Goal: Information Seeking & Learning: Learn about a topic

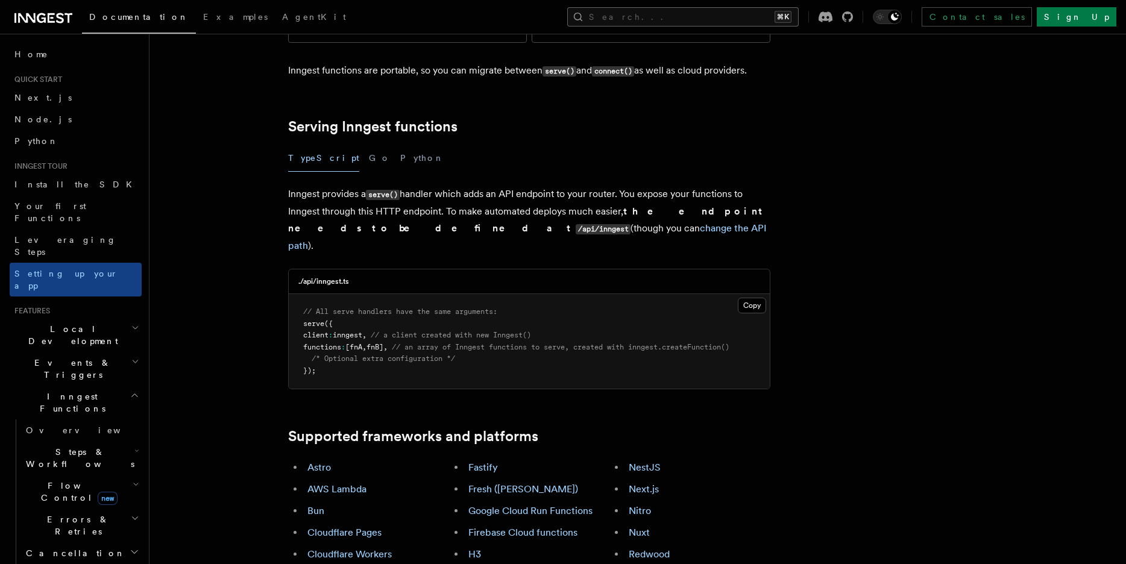
click at [720, 13] on button "Search... ⌘K" at bounding box center [682, 16] width 231 height 19
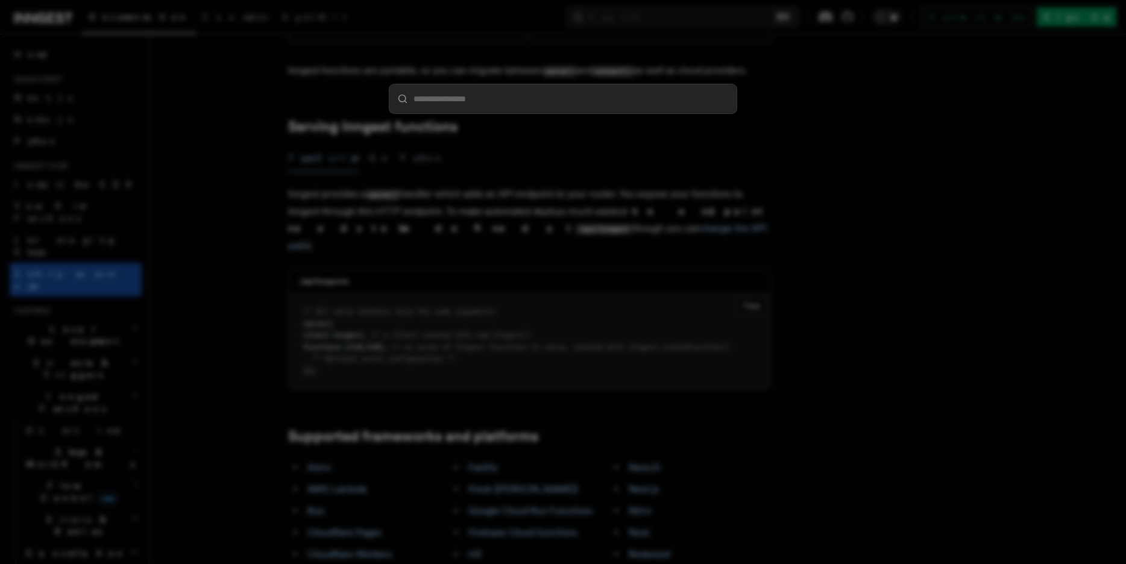
click at [296, 73] on div at bounding box center [563, 282] width 1126 height 564
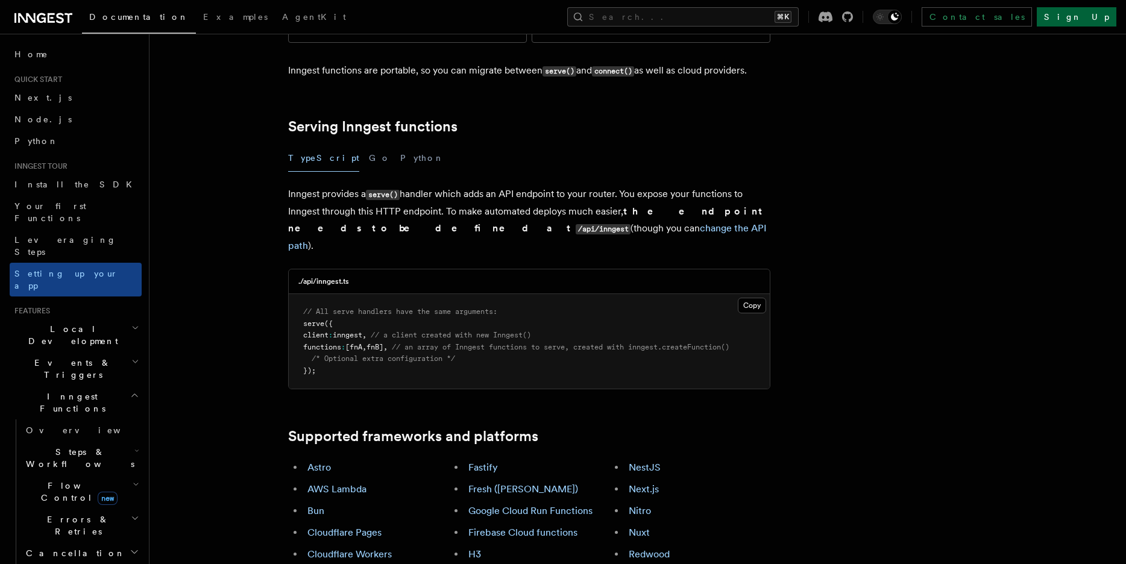
click at [1086, 19] on link "Sign Up" at bounding box center [1077, 16] width 80 height 19
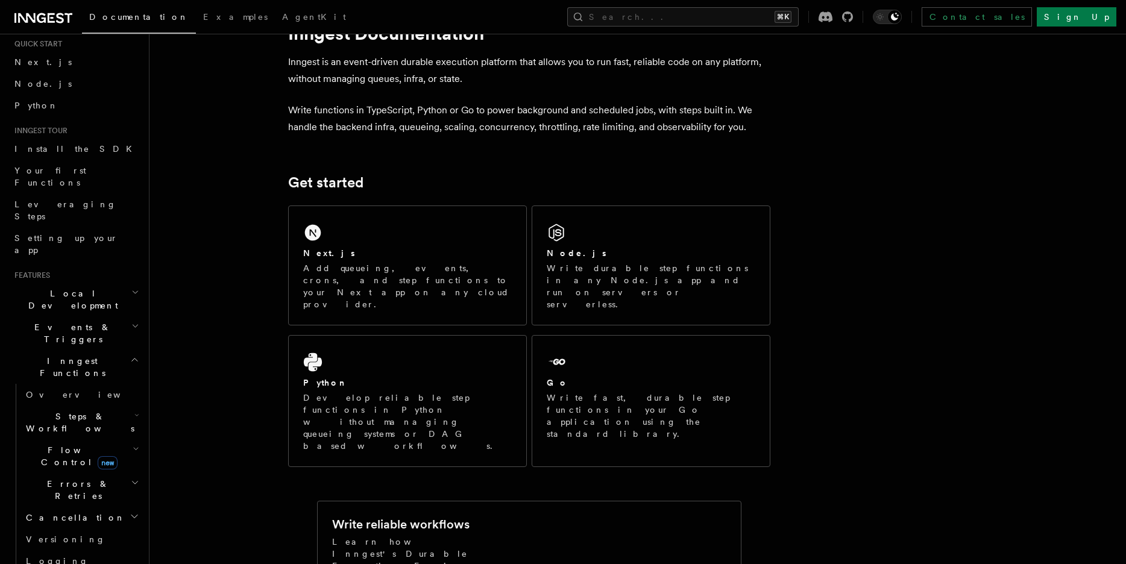
scroll to position [49, 0]
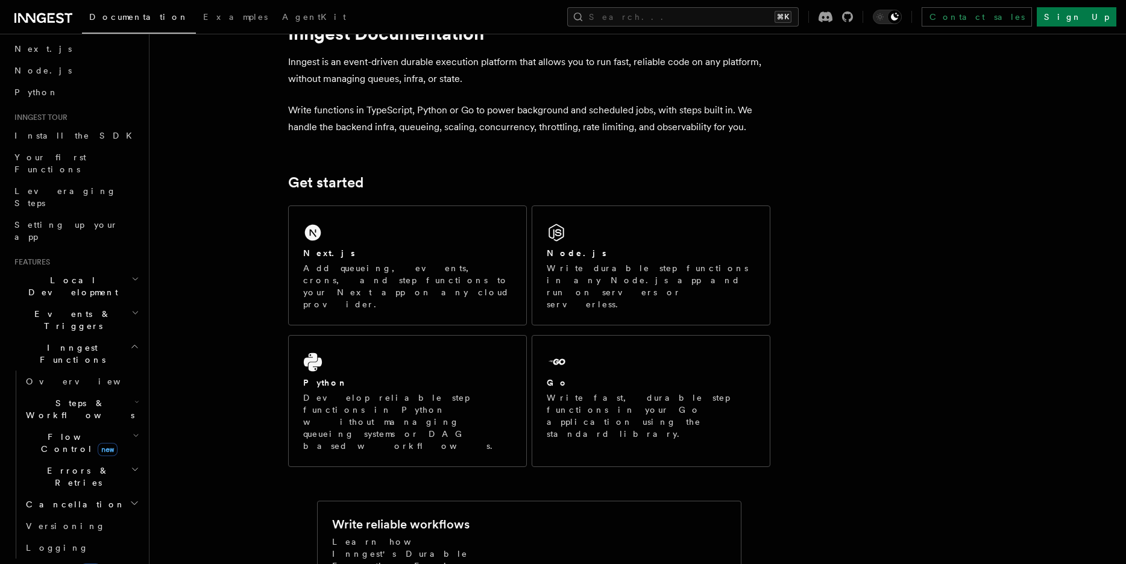
click at [83, 303] on h2 "Events & Triggers" at bounding box center [76, 320] width 132 height 34
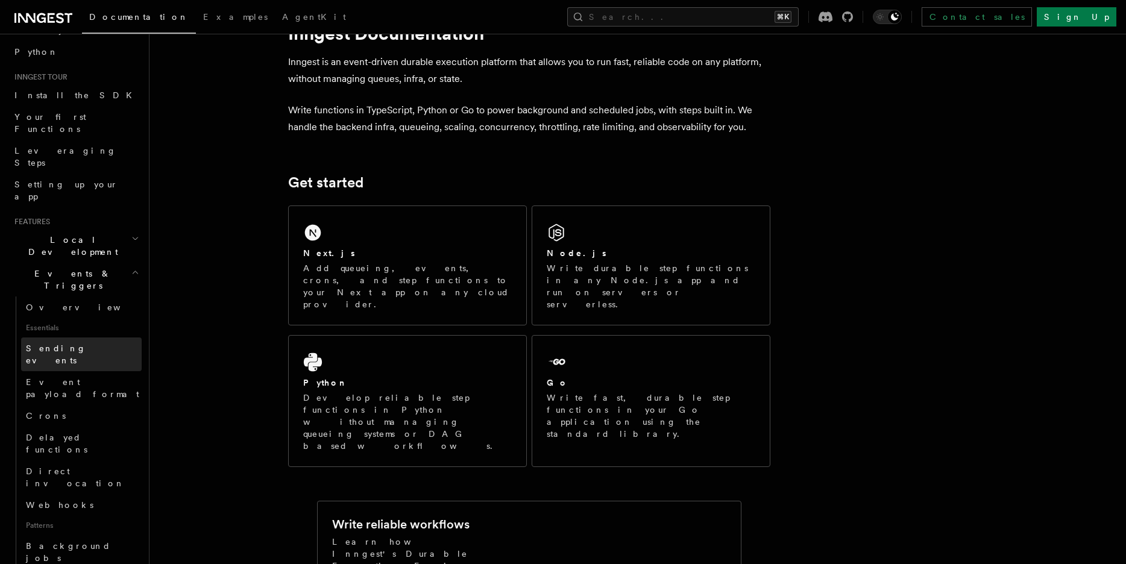
scroll to position [111, 0]
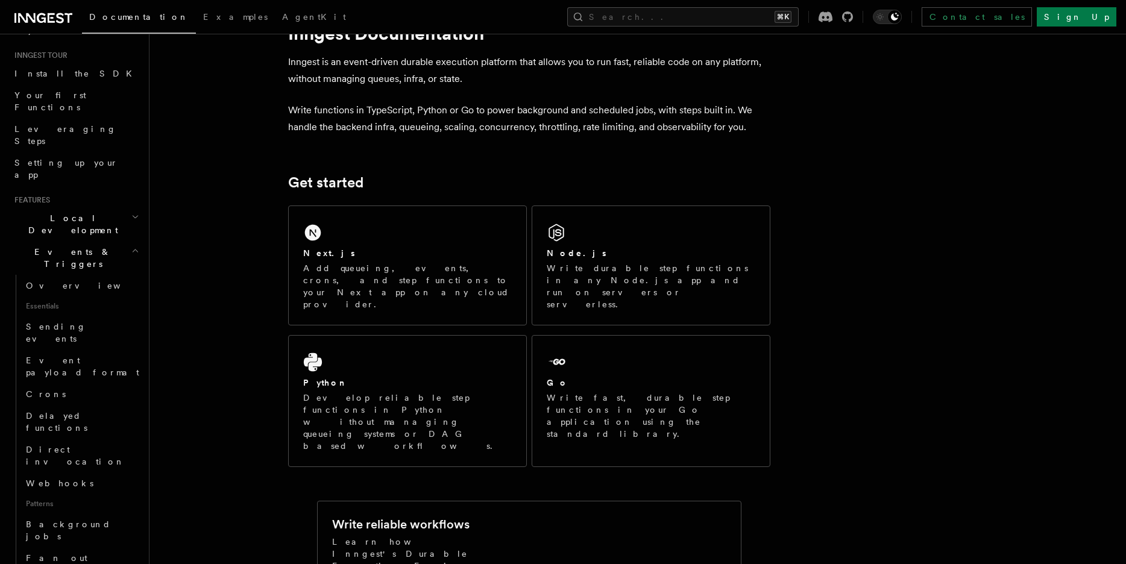
click at [90, 241] on h2 "Events & Triggers" at bounding box center [76, 258] width 132 height 34
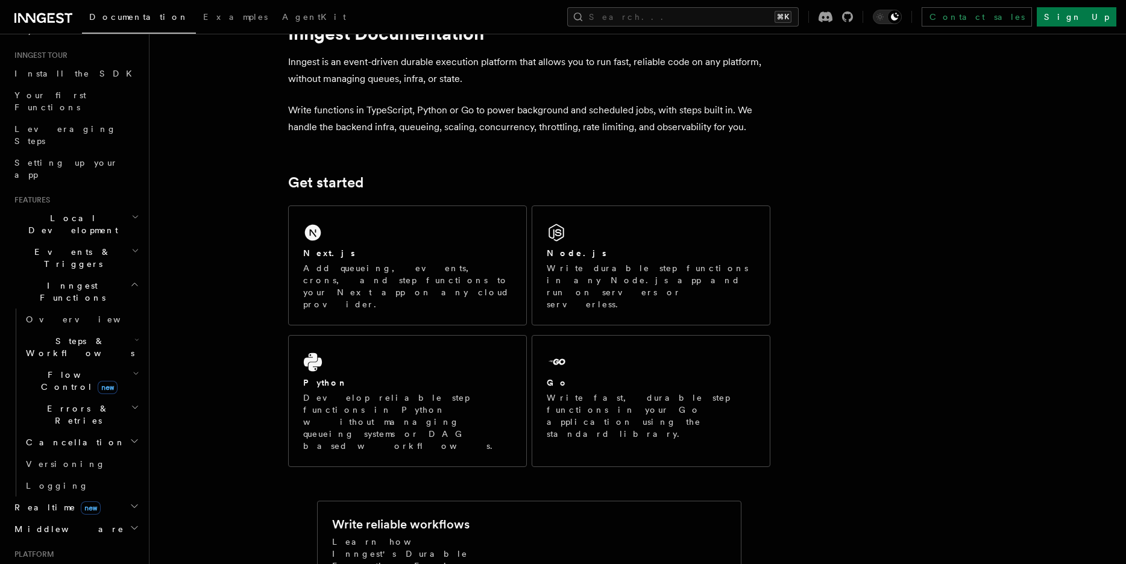
click at [64, 335] on span "Steps & Workflows" at bounding box center [77, 347] width 113 height 24
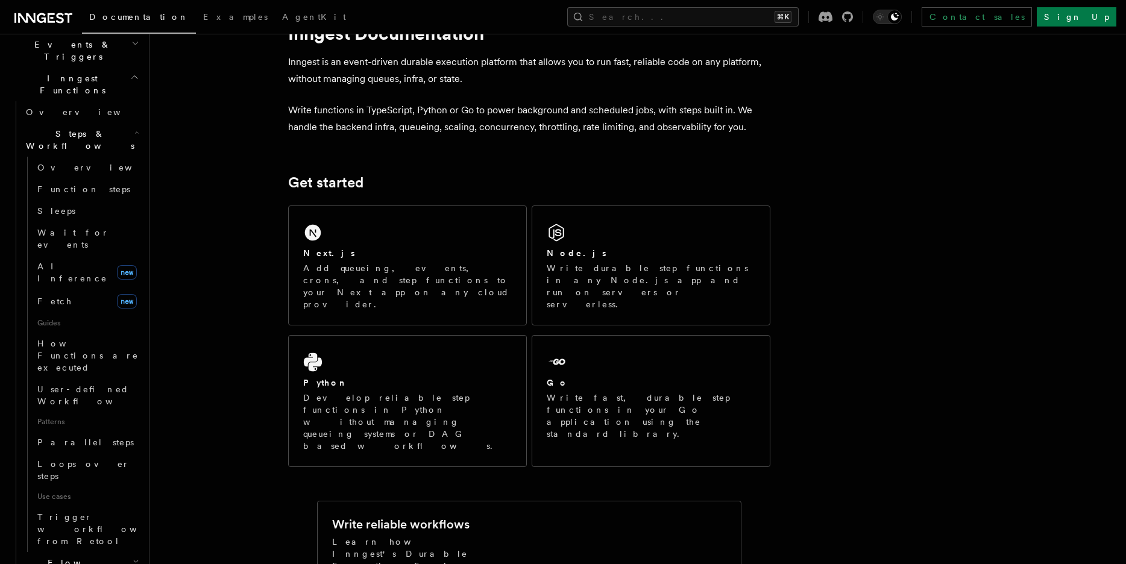
click at [69, 557] on span "Flow Control new" at bounding box center [77, 569] width 112 height 24
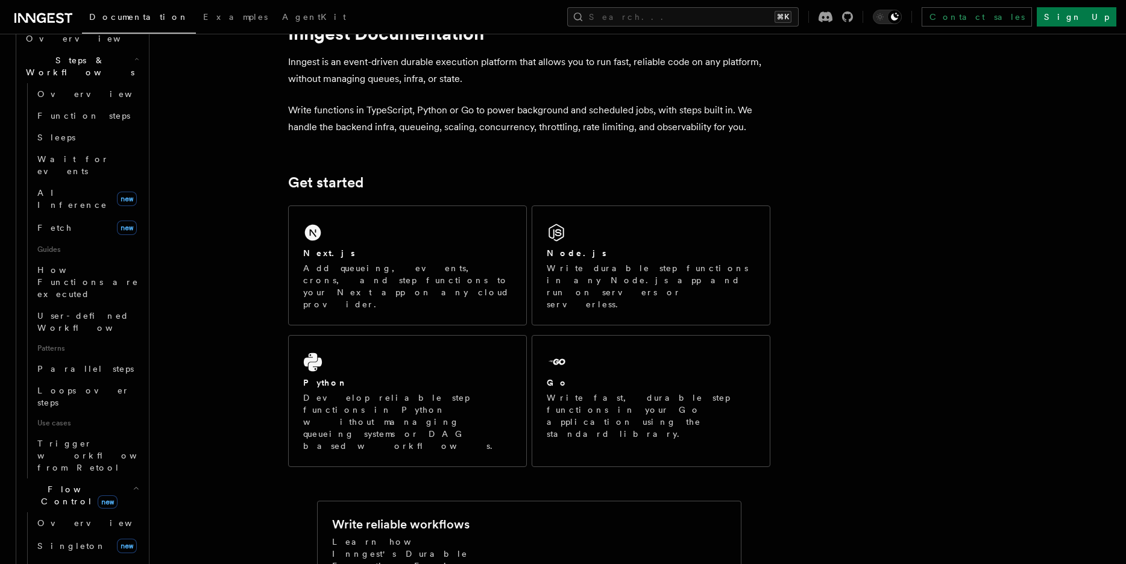
scroll to position [400, 0]
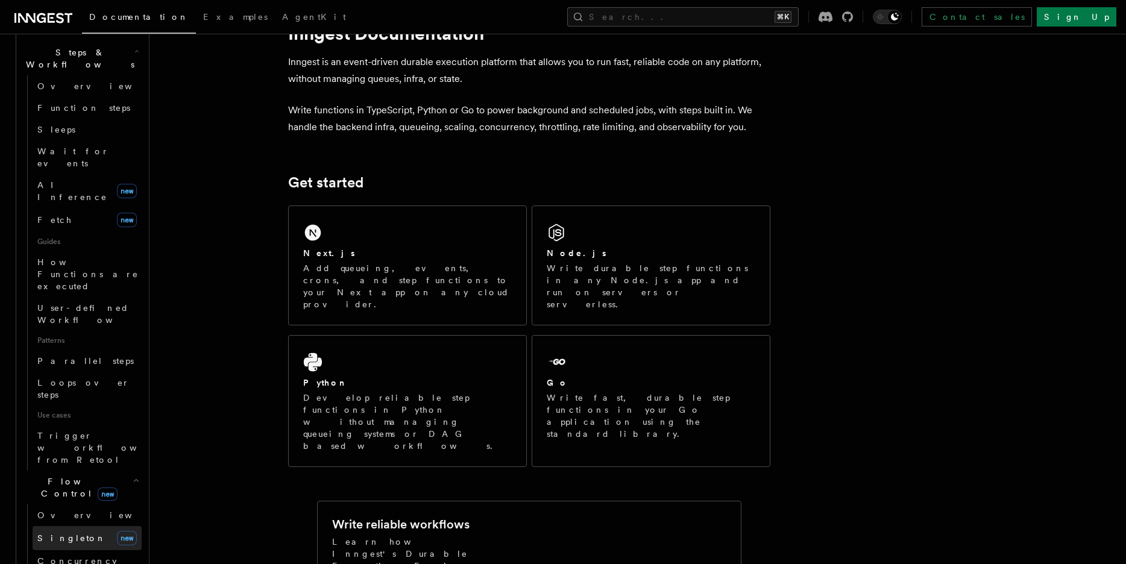
click at [66, 533] on span "Singleton" at bounding box center [71, 538] width 69 height 10
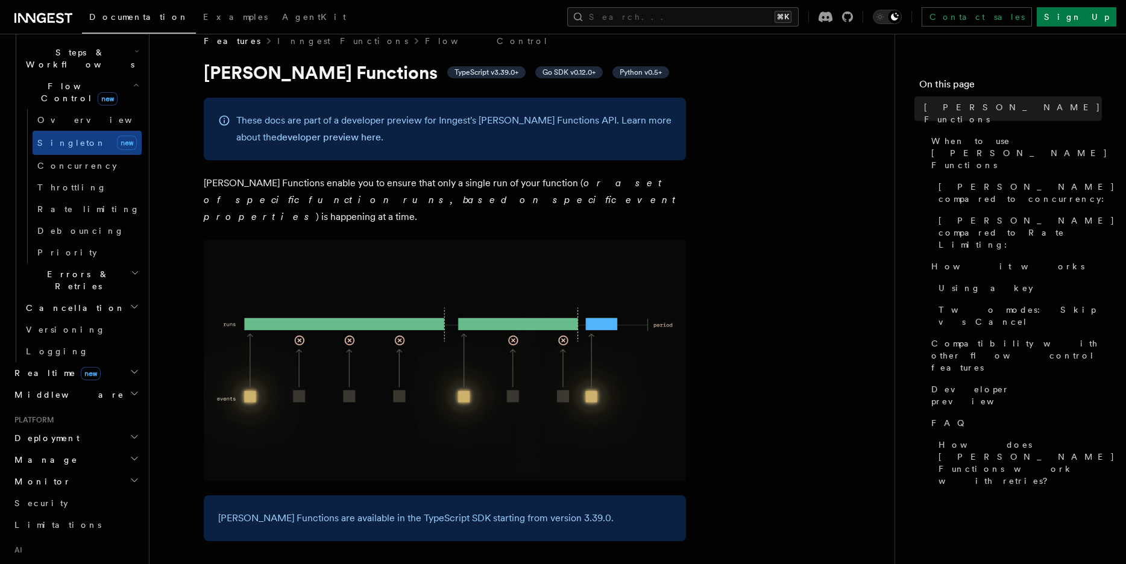
scroll to position [19, 0]
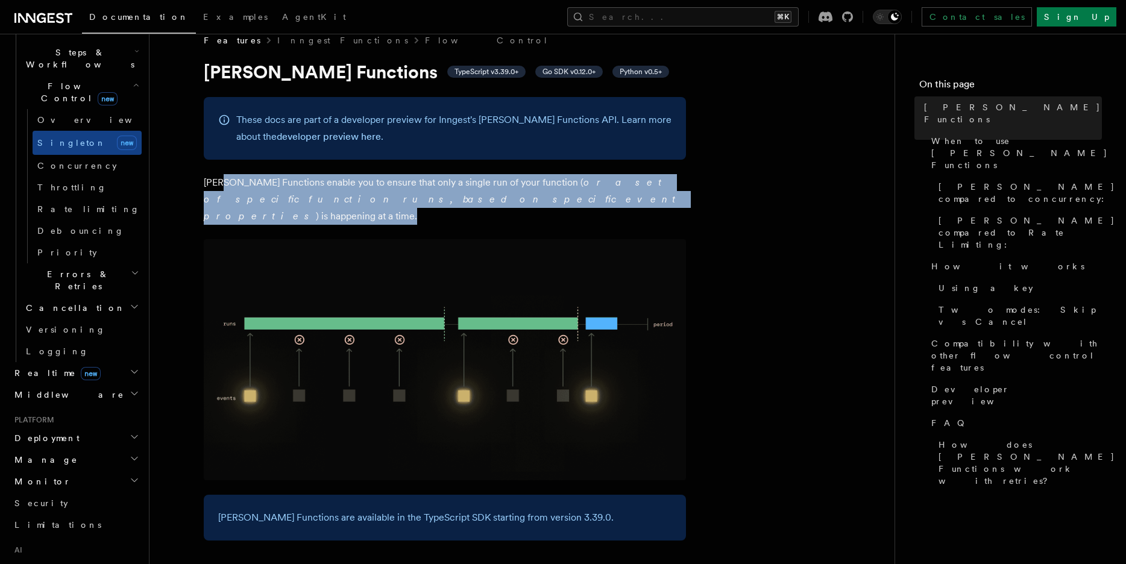
drag, startPoint x: 221, startPoint y: 180, endPoint x: 479, endPoint y: 195, distance: 258.4
click at [479, 195] on p "Singleton Functions enable you to ensure that only a single run of your functio…" at bounding box center [445, 199] width 482 height 51
click at [476, 197] on p "Singleton Functions enable you to ensure that only a single run of your functio…" at bounding box center [445, 199] width 482 height 51
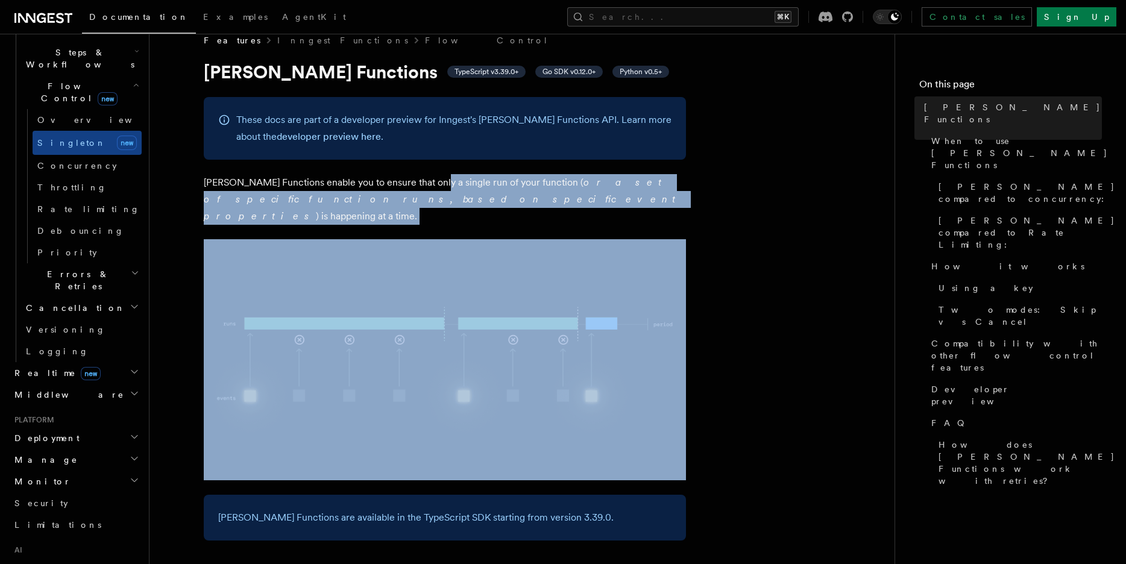
drag, startPoint x: 427, startPoint y: 183, endPoint x: 514, endPoint y: 221, distance: 94.4
click at [511, 207] on p "Singleton Functions enable you to ensure that only a single run of your functio…" at bounding box center [445, 199] width 482 height 51
drag, startPoint x: 511, startPoint y: 207, endPoint x: 186, endPoint y: 181, distance: 326.6
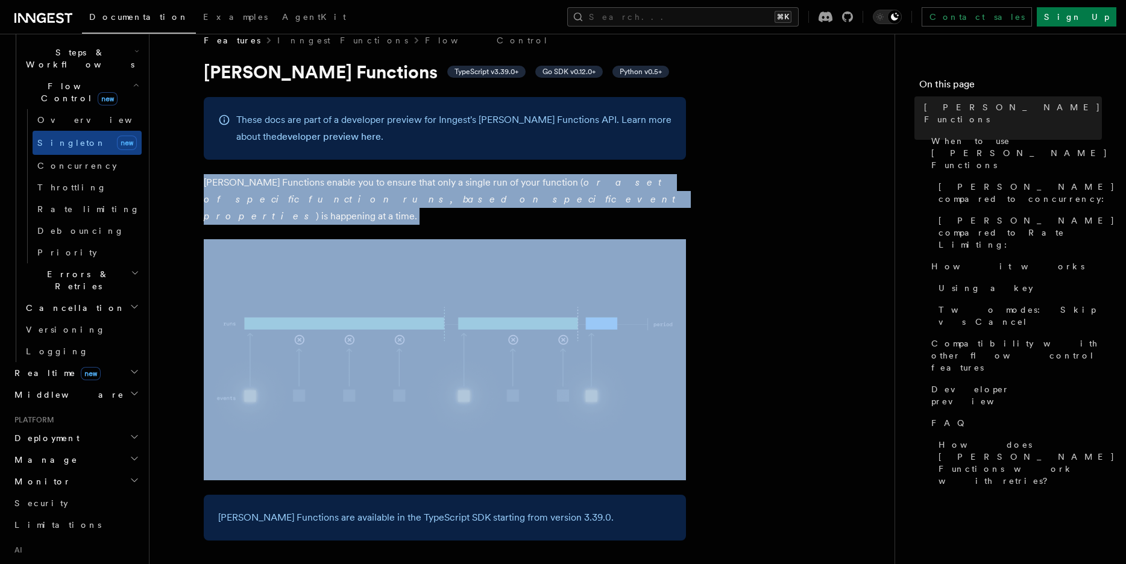
click at [339, 200] on em "or a set of specific function runs, based on specific event properties" at bounding box center [442, 199] width 477 height 45
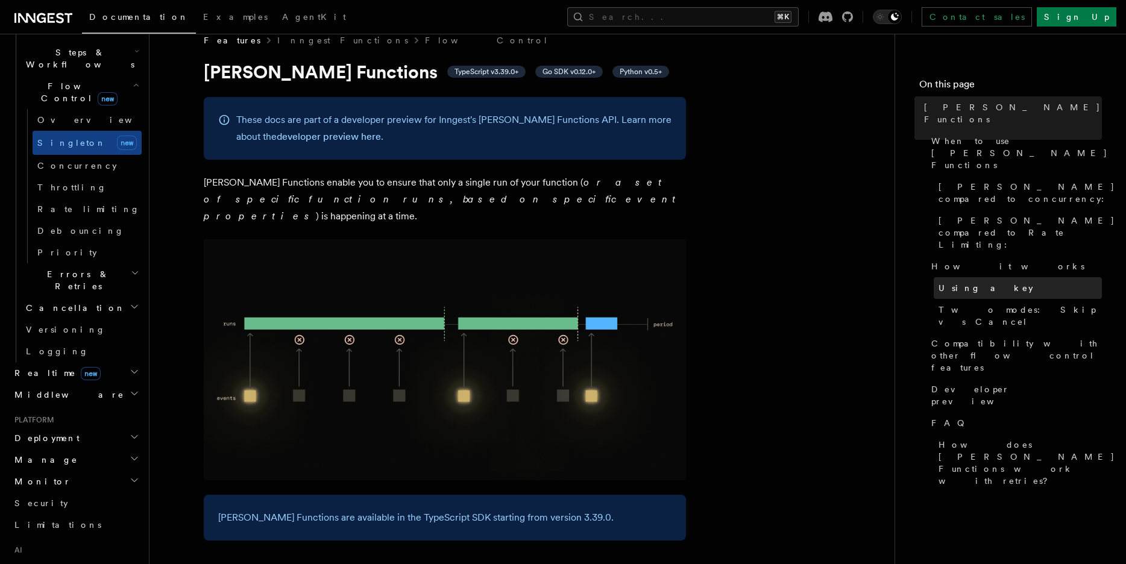
click at [957, 282] on span "Using a key" at bounding box center [986, 288] width 95 height 12
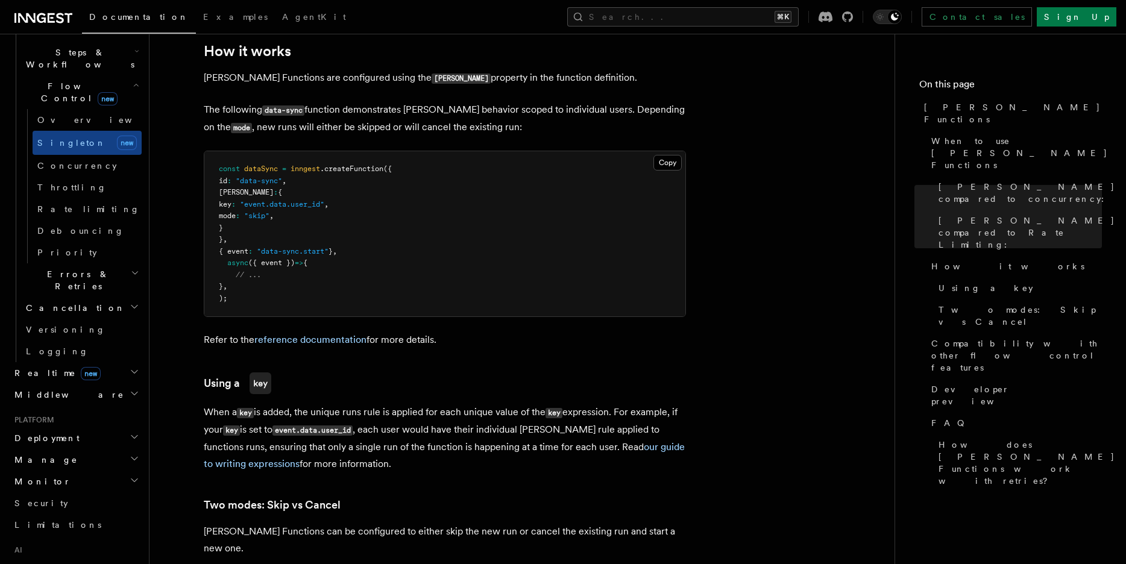
scroll to position [956, 0]
drag, startPoint x: 234, startPoint y: 179, endPoint x: 356, endPoint y: 216, distance: 127.4
click at [356, 216] on pre "const dataSync = inngest .createFunction ({ id : "data-sync" , singleton : { ke…" at bounding box center [444, 236] width 481 height 165
click at [315, 201] on pre "const dataSync = inngest .createFunction ({ id : "data-sync" , singleton : { ke…" at bounding box center [444, 236] width 481 height 165
click at [324, 203] on span ""event.data.user_id"" at bounding box center [282, 207] width 84 height 8
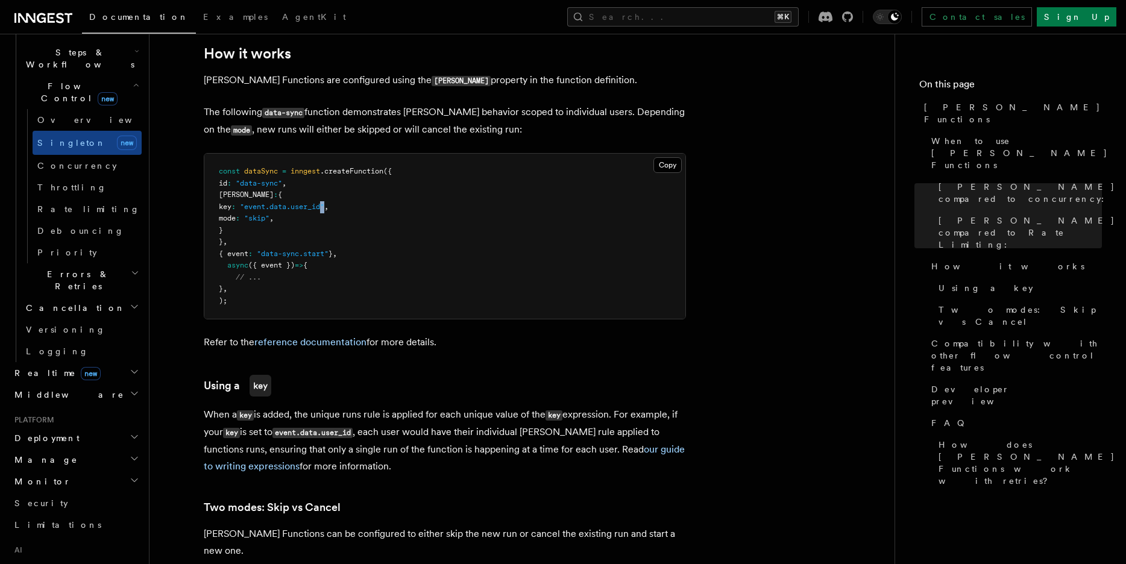
click at [324, 203] on span ""event.data.user_id"" at bounding box center [282, 207] width 84 height 8
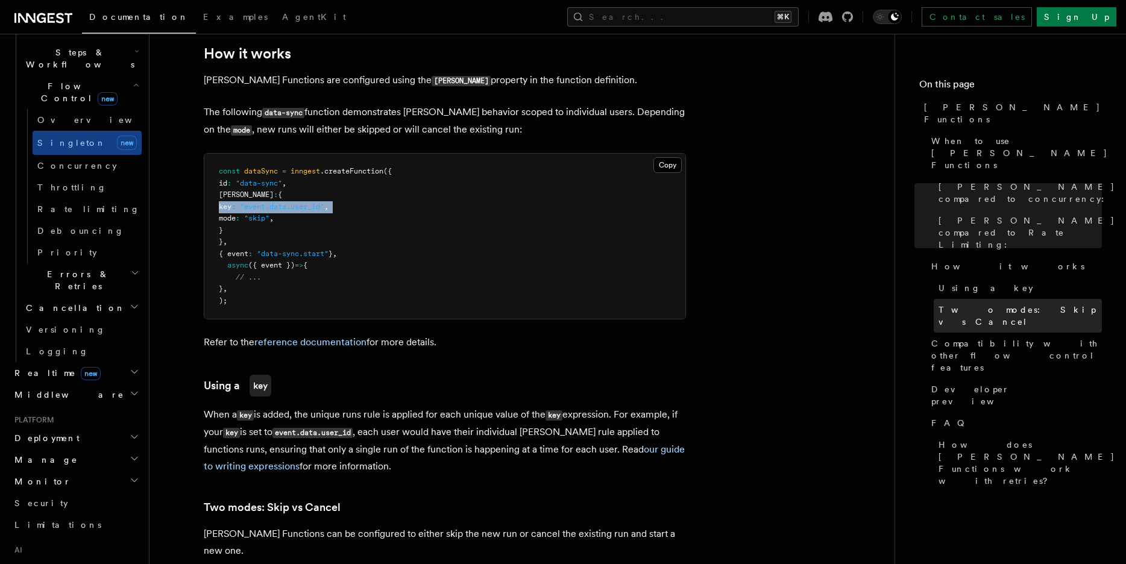
click at [955, 304] on span "Two modes: Skip vs Cancel" at bounding box center [1020, 316] width 163 height 24
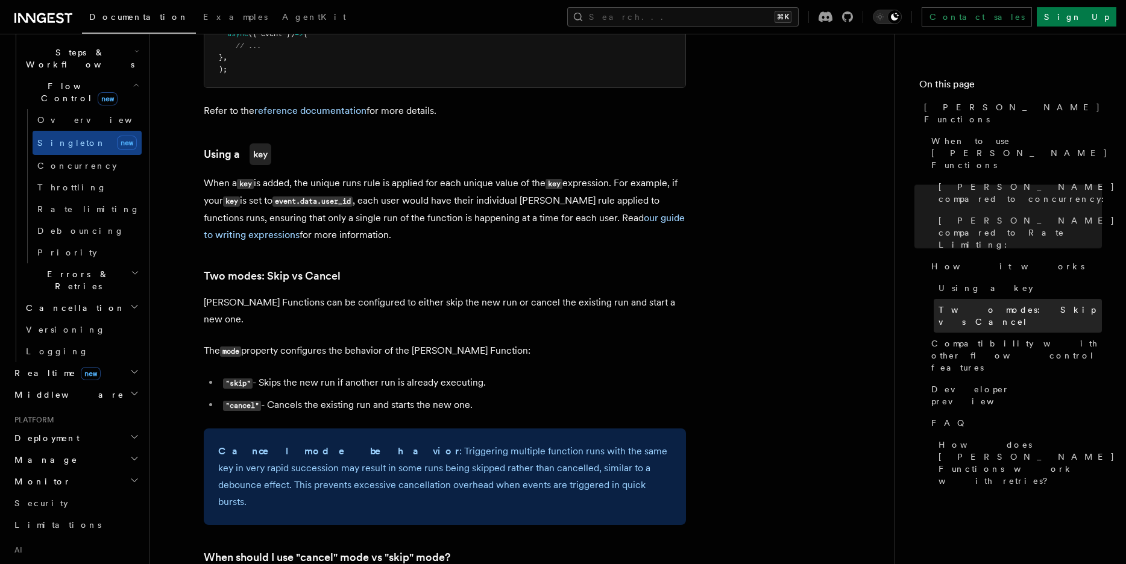
scroll to position [1380, 0]
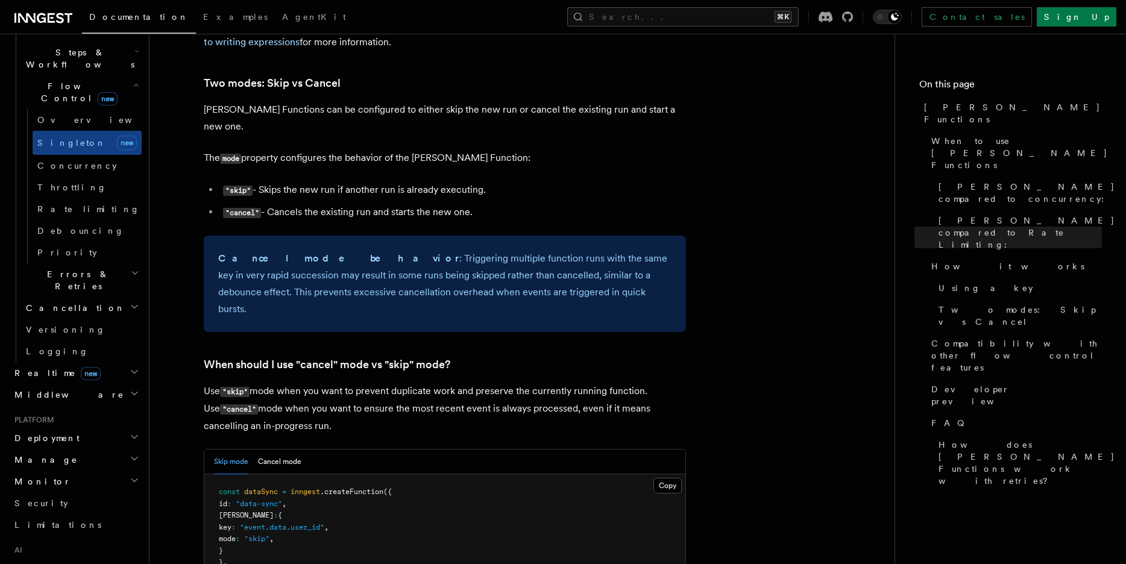
click at [328, 204] on li ""cancel" - Cancels the existing run and starts the new one." at bounding box center [452, 212] width 467 height 17
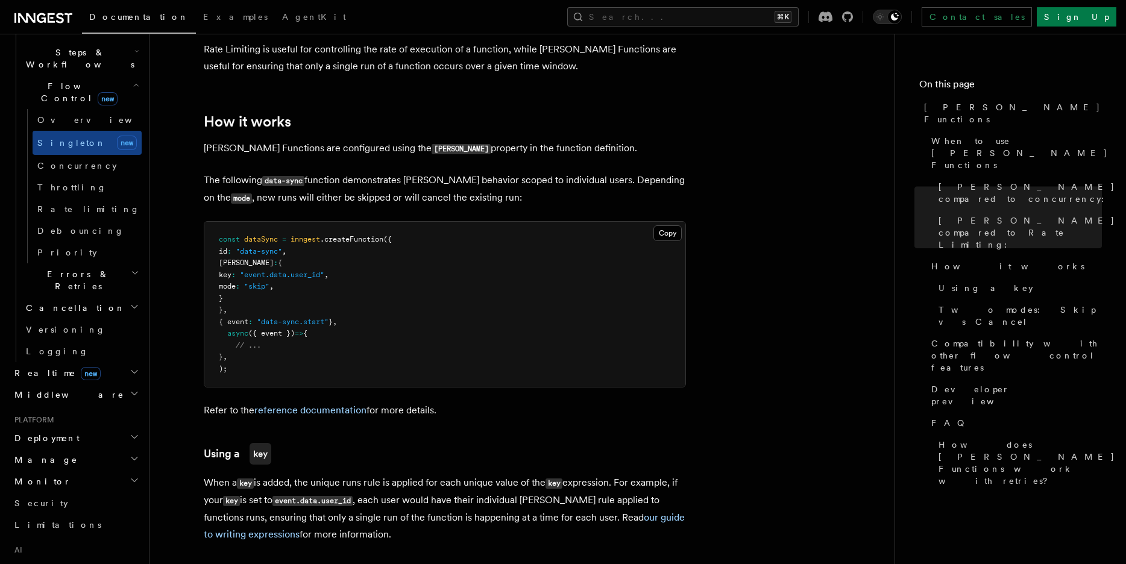
scroll to position [873, 0]
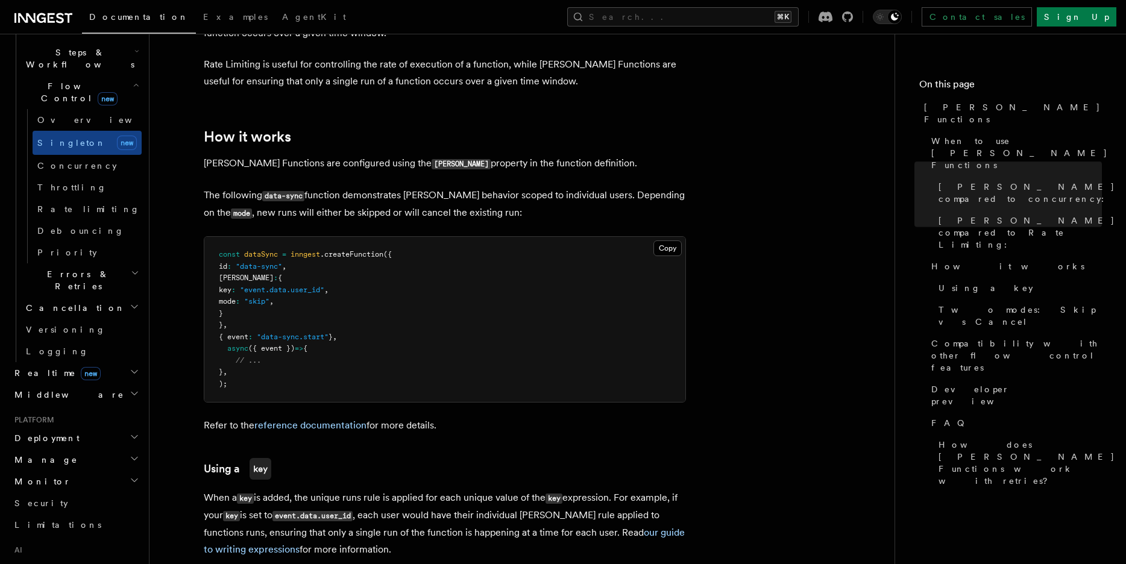
click at [353, 263] on pre "const dataSync = inngest .createFunction ({ id : "data-sync" , singleton : { ke…" at bounding box center [444, 319] width 481 height 165
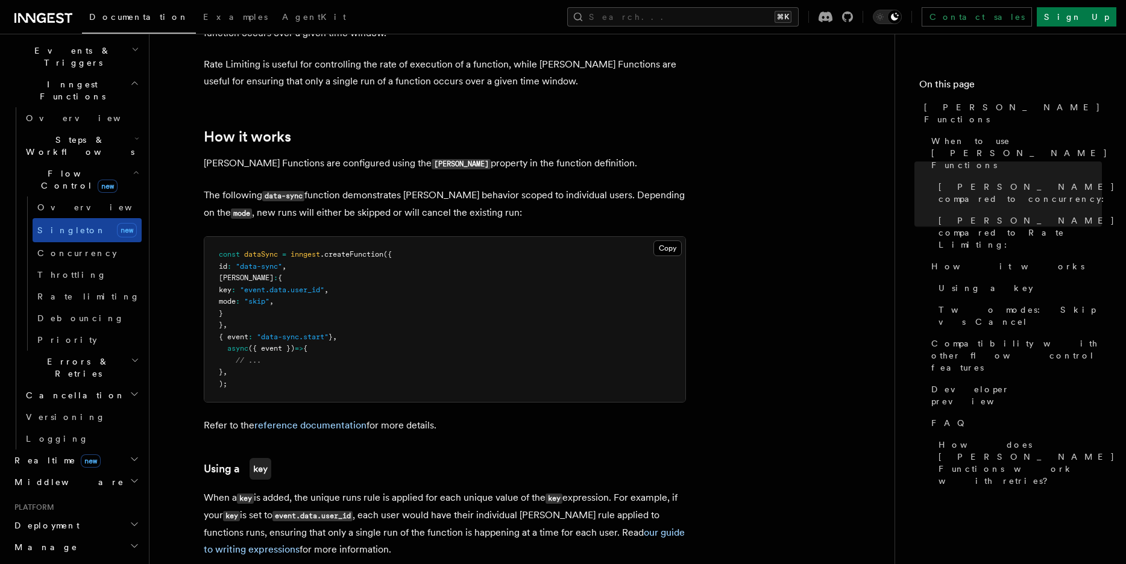
scroll to position [207, 0]
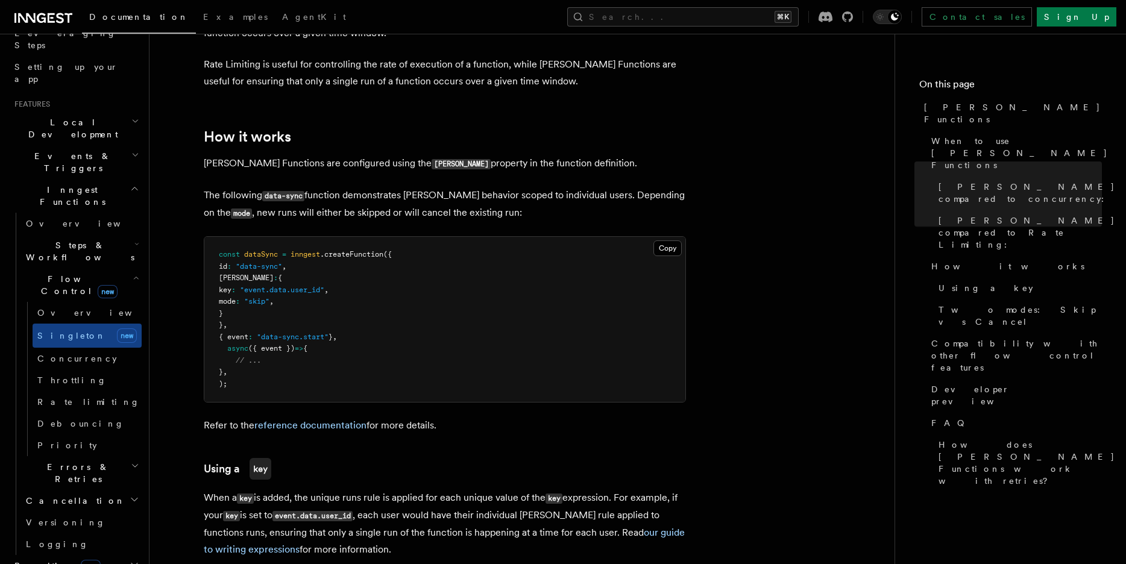
click at [126, 268] on h2 "Flow Control new" at bounding box center [81, 285] width 121 height 34
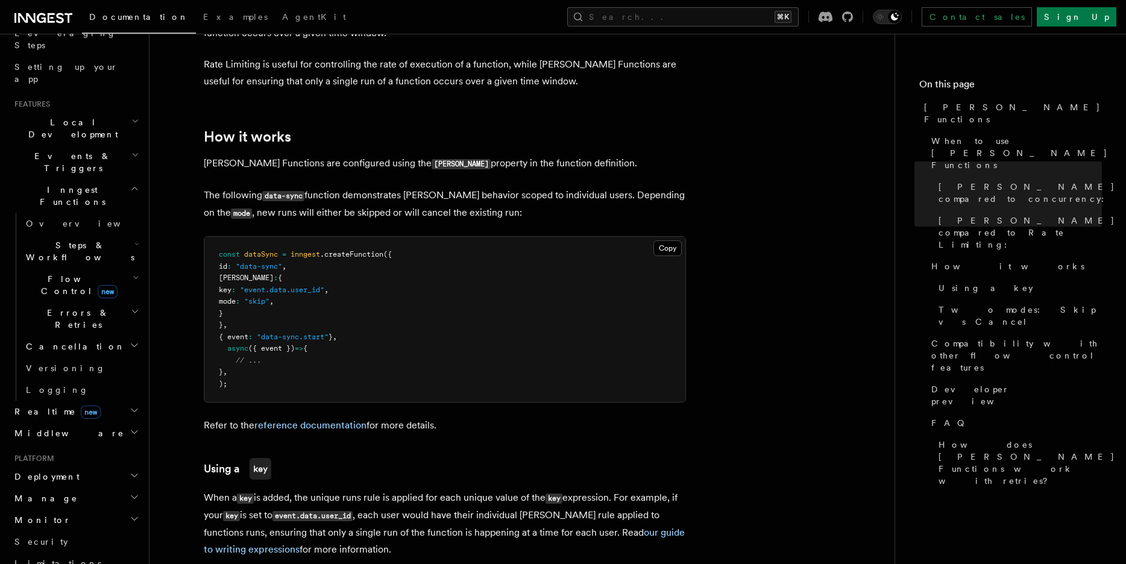
click at [134, 239] on icon "button" at bounding box center [136, 244] width 5 height 10
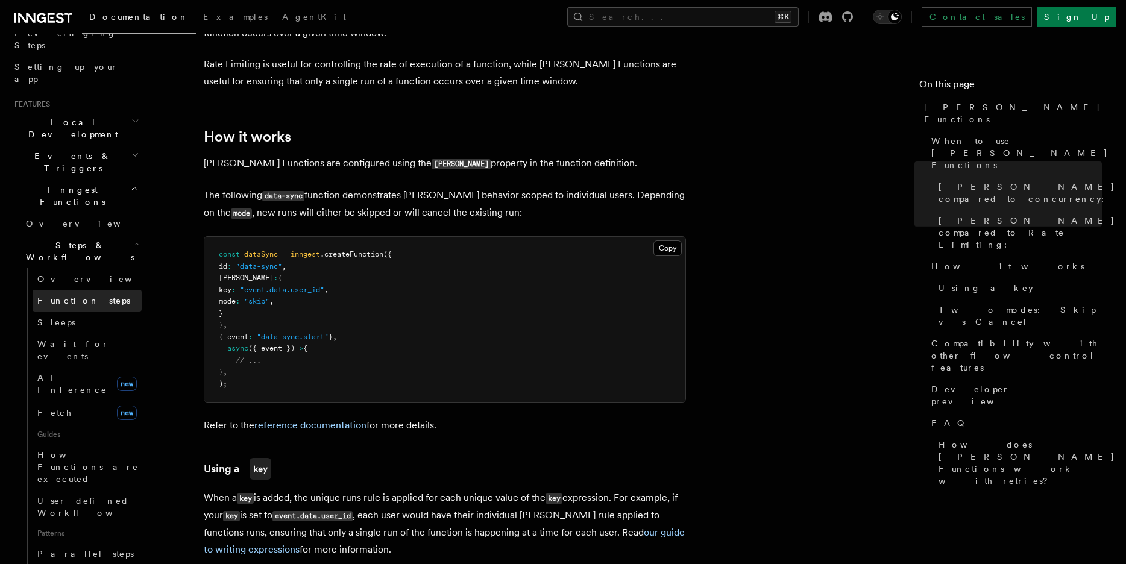
click at [60, 296] on span "Function steps" at bounding box center [83, 301] width 93 height 10
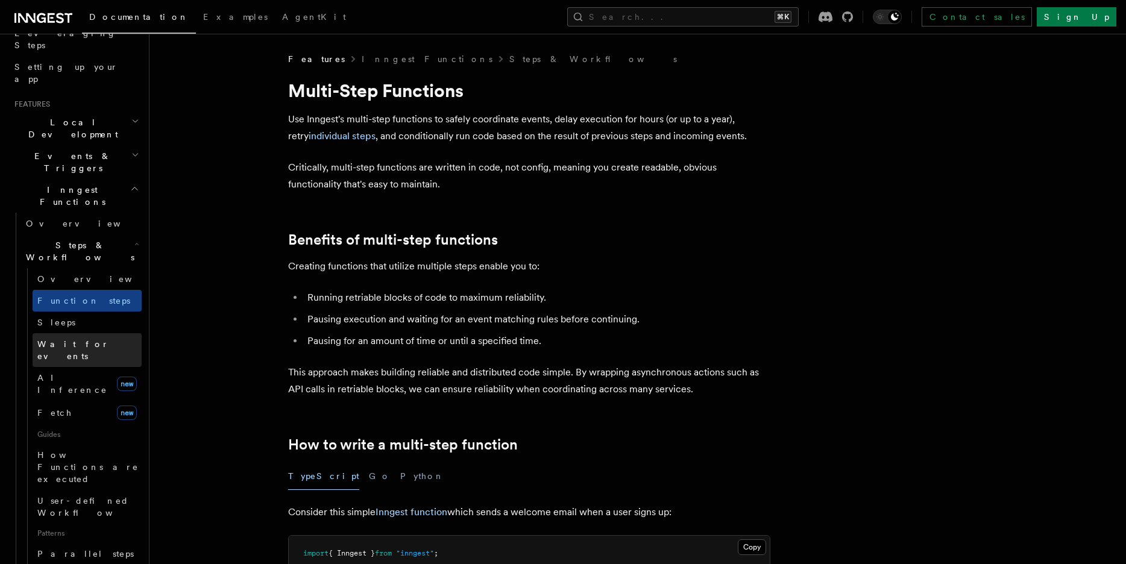
click at [66, 339] on span "Wait for events" at bounding box center [73, 350] width 72 height 22
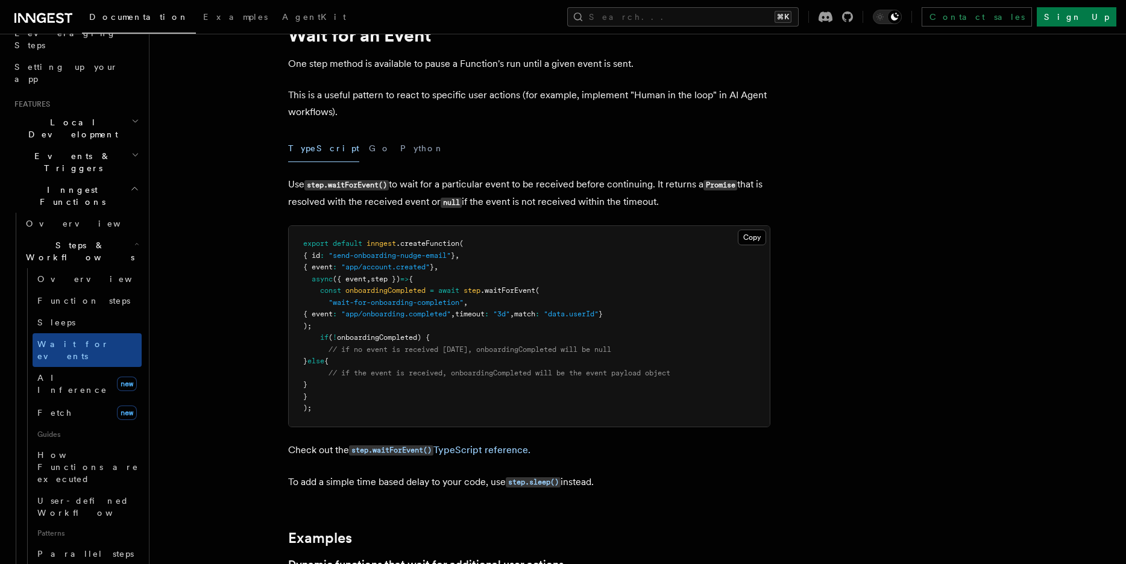
scroll to position [58, 0]
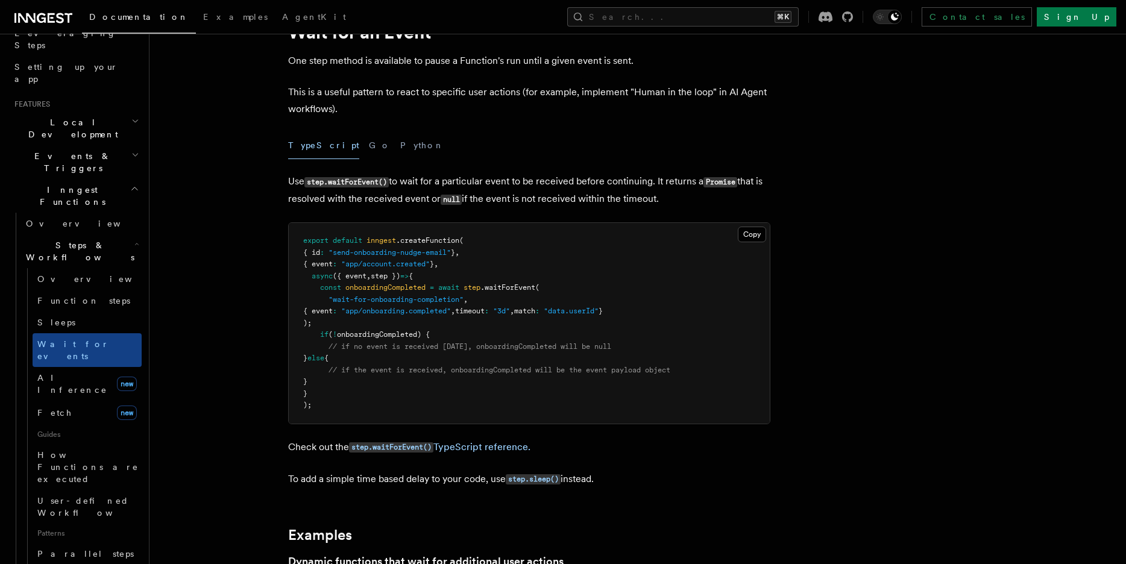
click at [363, 253] on span ""send-onboarding-nudge-email"" at bounding box center [390, 252] width 122 height 8
click at [405, 264] on span ""app/account.created"" at bounding box center [385, 264] width 89 height 8
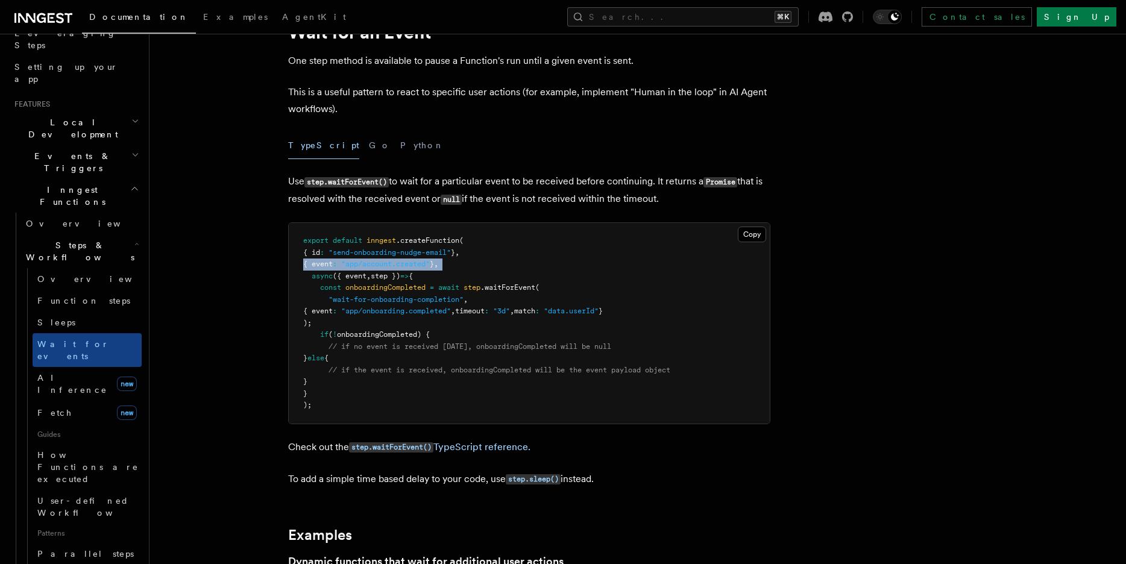
click at [405, 264] on span ""app/account.created"" at bounding box center [385, 264] width 89 height 8
click at [387, 307] on span ""app/onboarding.completed"" at bounding box center [396, 311] width 110 height 8
click at [347, 298] on span ""wait-for-onboarding-completion"" at bounding box center [396, 299] width 135 height 8
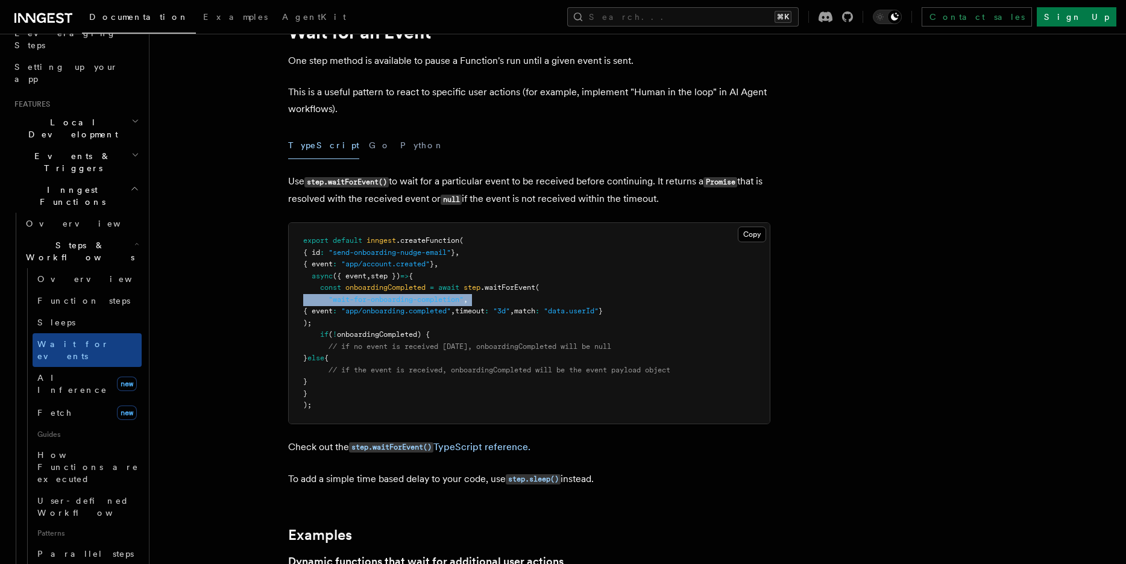
click at [347, 298] on span ""wait-for-onboarding-completion"" at bounding box center [396, 299] width 135 height 8
click at [379, 303] on span ""wait-for-onboarding-completion"" at bounding box center [396, 299] width 135 height 8
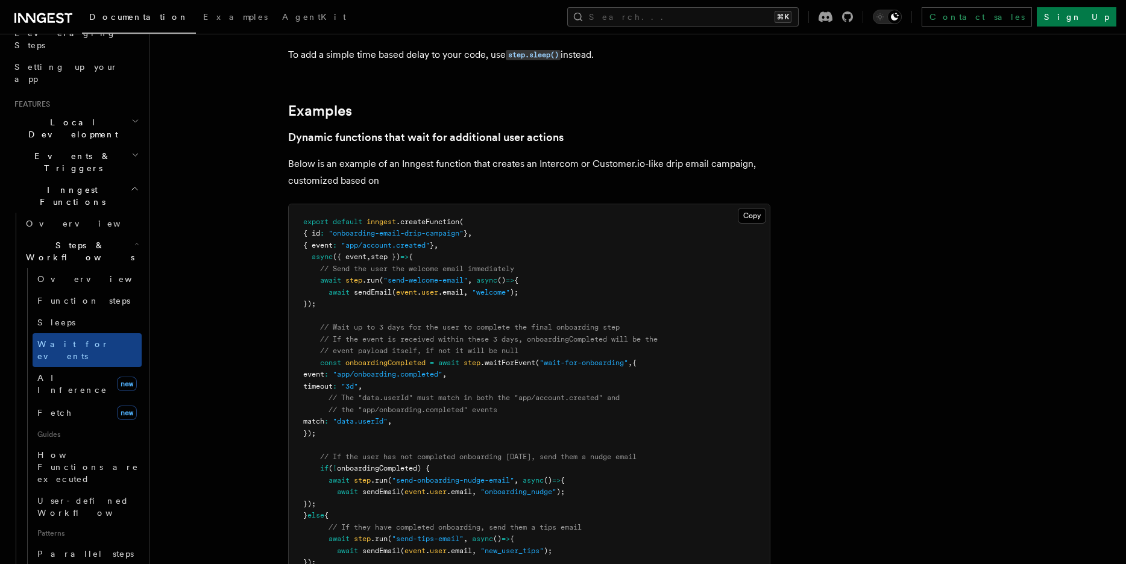
scroll to position [485, 0]
click at [370, 371] on span ""app/onboarding.completed"" at bounding box center [388, 372] width 110 height 8
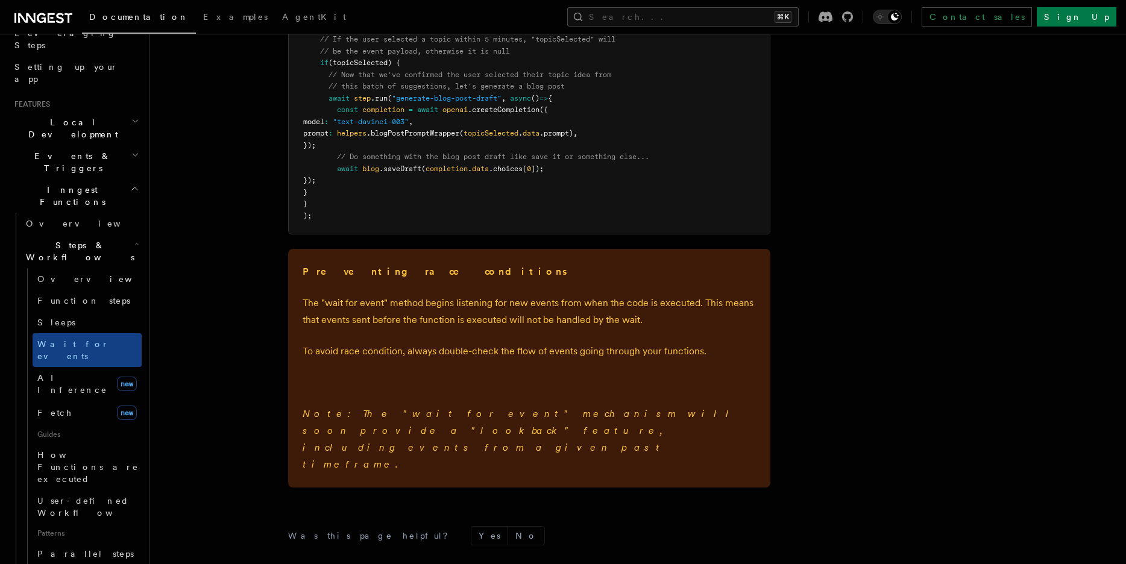
scroll to position [1673, 0]
click at [418, 304] on p "The "wait for event" method begins listening for new events from when the code …" at bounding box center [529, 309] width 453 height 34
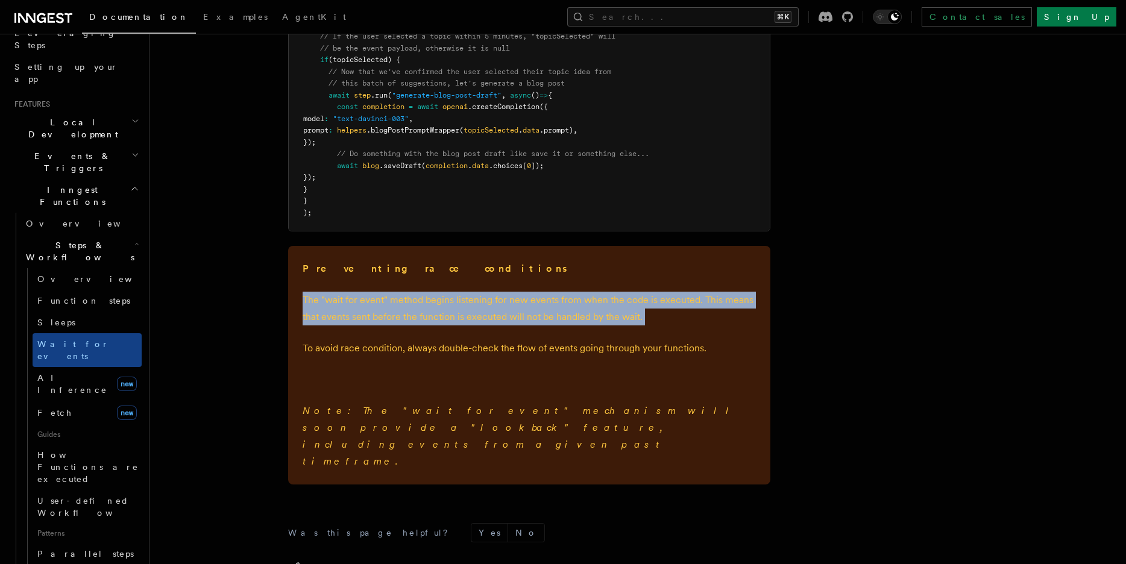
click at [418, 304] on p "The "wait for event" method begins listening for new events from when the code …" at bounding box center [529, 309] width 453 height 34
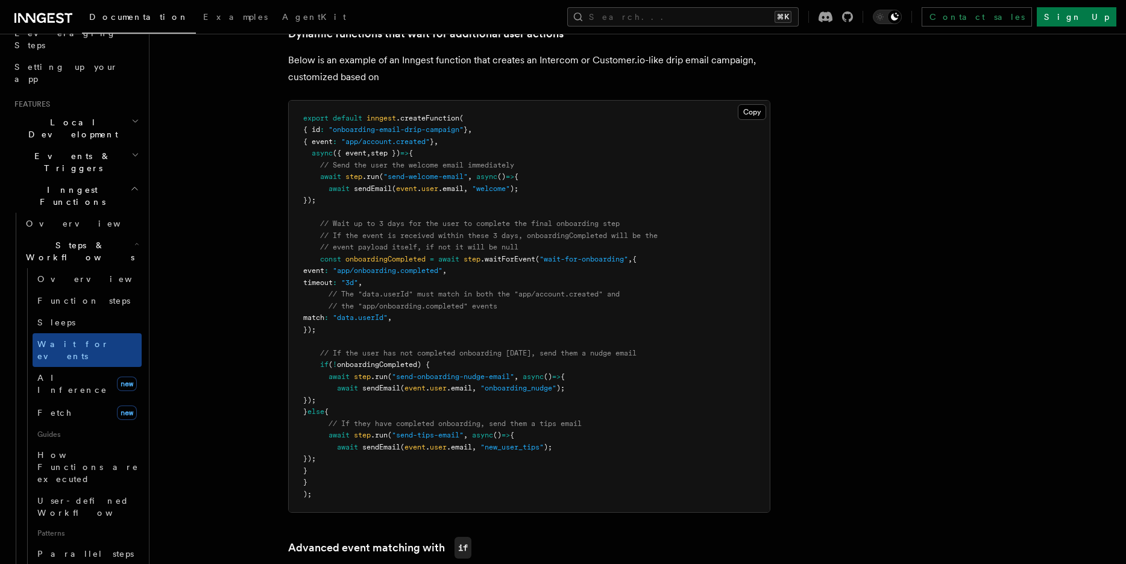
scroll to position [584, 0]
click at [389, 271] on span ""app/onboarding.completed"" at bounding box center [388, 273] width 110 height 8
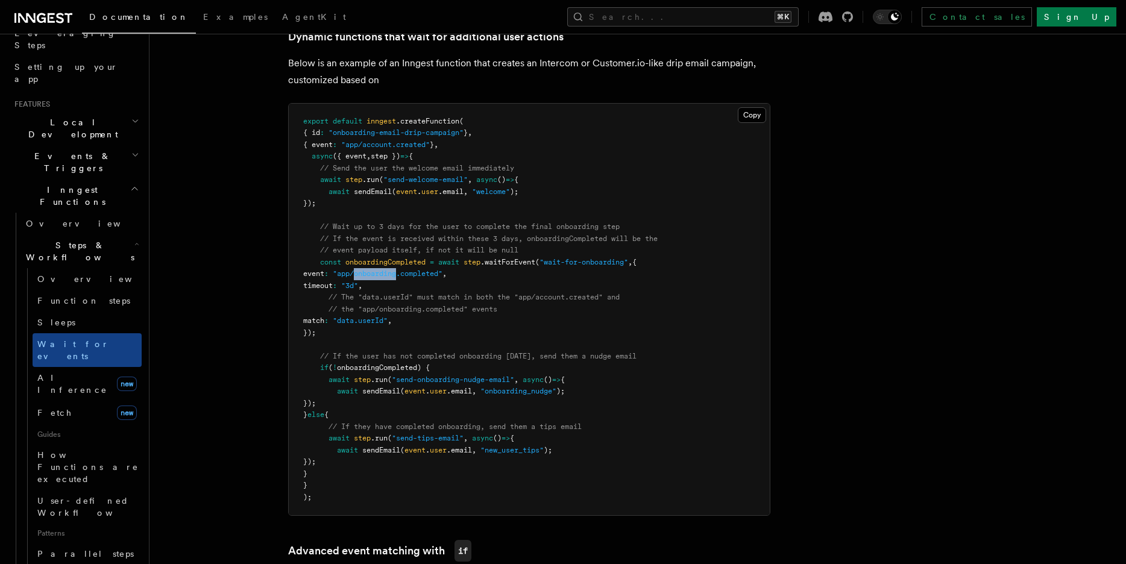
click at [389, 271] on span ""app/onboarding.completed"" at bounding box center [388, 273] width 110 height 8
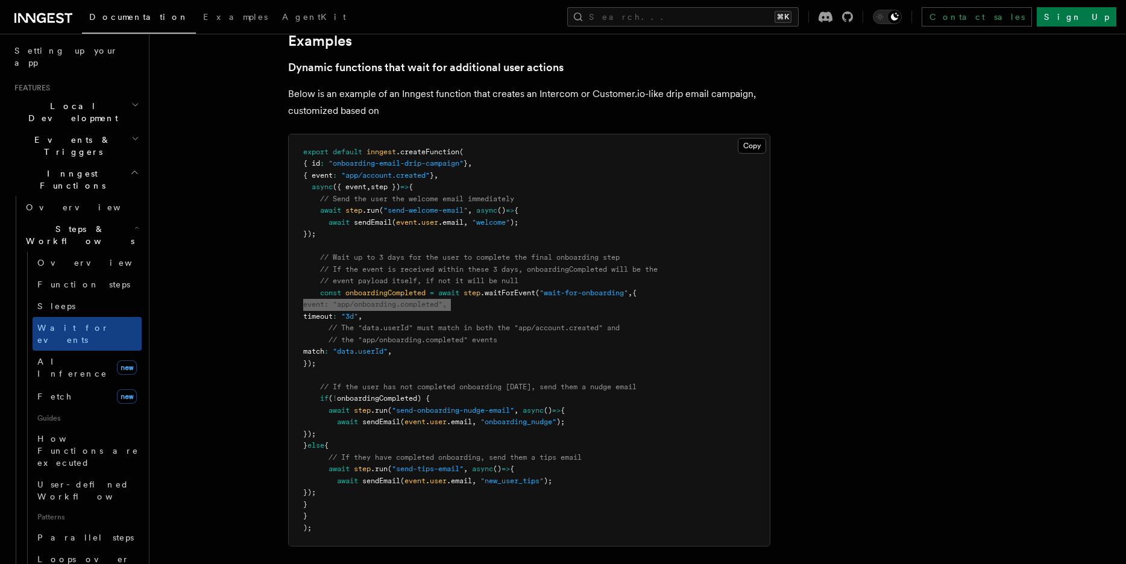
scroll to position [553, 0]
click at [694, 19] on button "Search... ⌘K" at bounding box center [682, 16] width 231 height 19
click at [701, 14] on button "Search... ⌘K" at bounding box center [682, 16] width 231 height 19
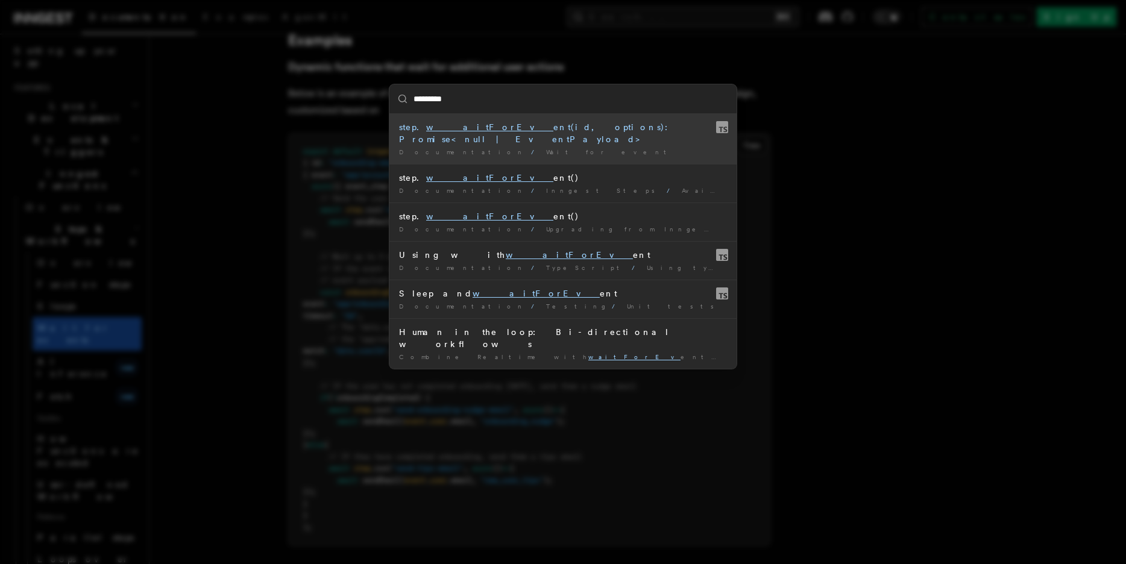
type input "*********"
click at [843, 225] on div "********* step. waitForEv ent(id, options): Promise<null | EventPayload> Docume…" at bounding box center [563, 282] width 1126 height 564
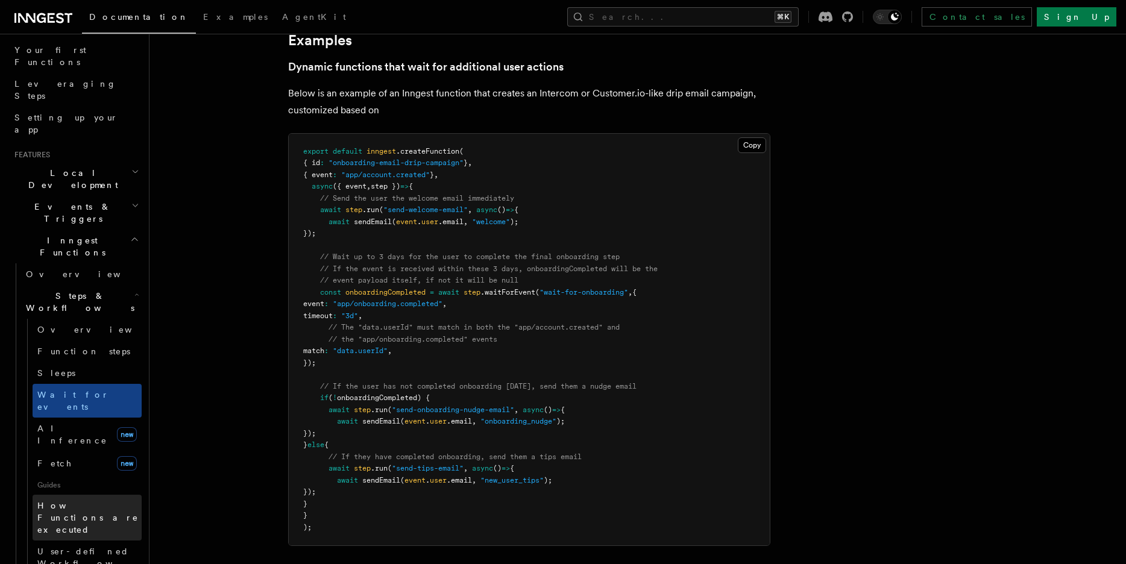
scroll to position [140, 0]
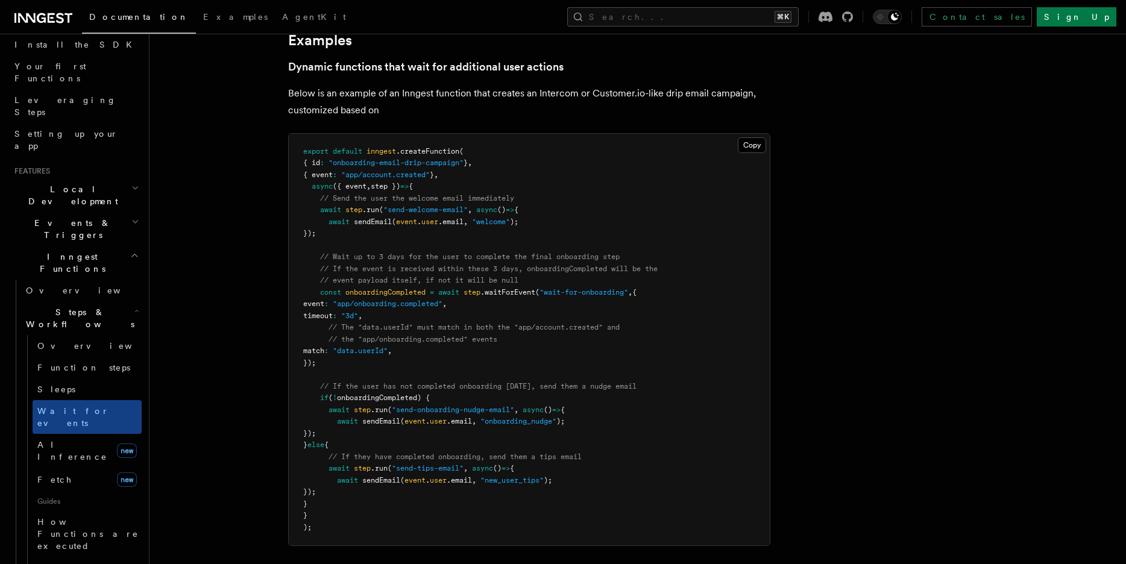
click at [121, 301] on h2 "Steps & Workflows" at bounding box center [81, 318] width 121 height 34
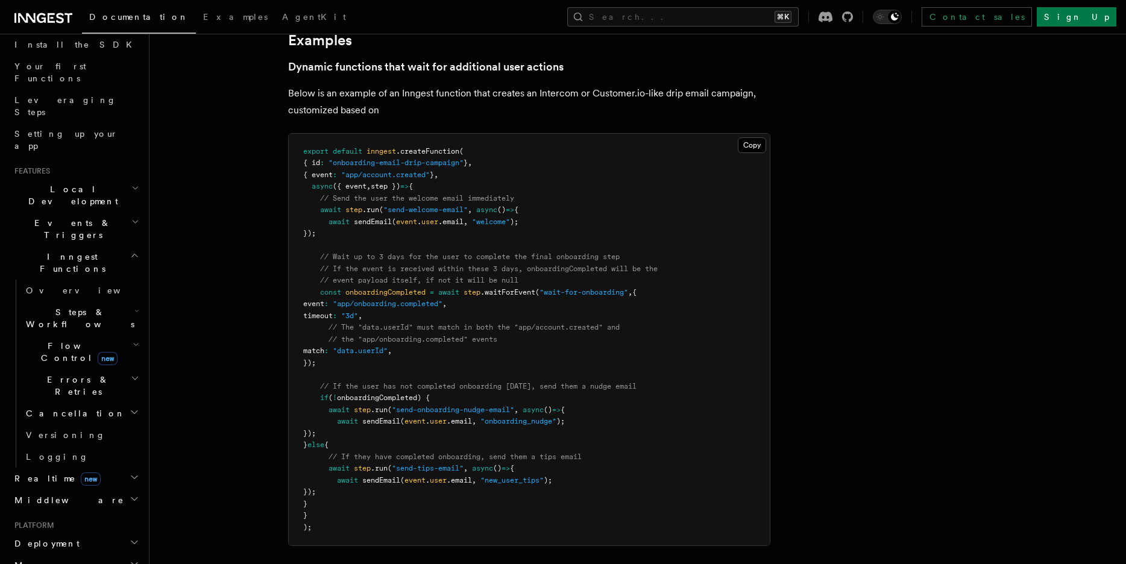
click at [115, 335] on h2 "Flow Control new" at bounding box center [81, 352] width 121 height 34
click at [56, 398] on span "Singleton" at bounding box center [71, 403] width 69 height 10
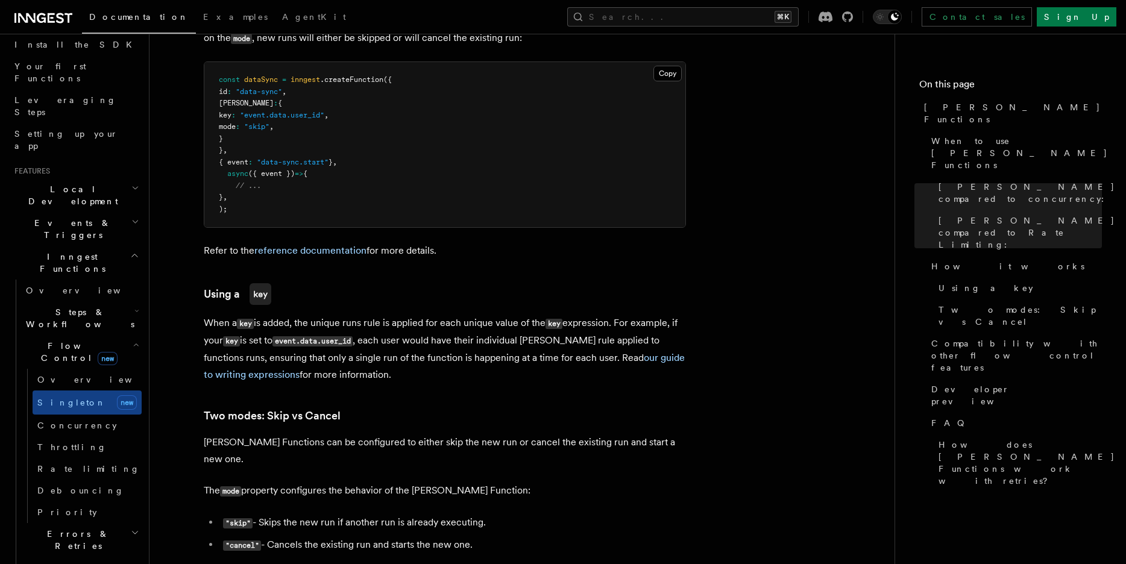
scroll to position [1056, 0]
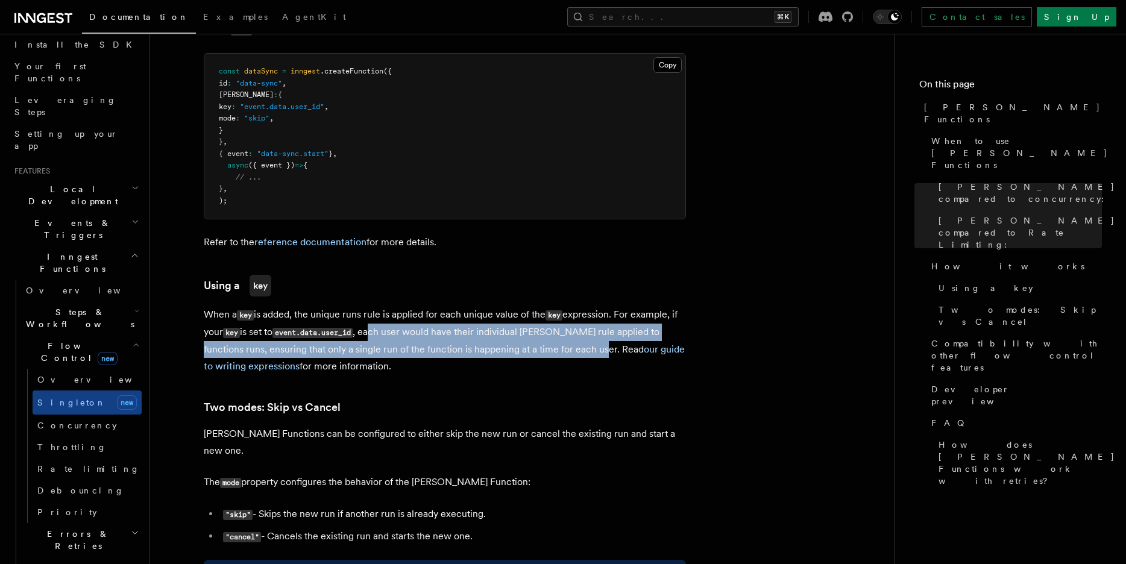
drag, startPoint x: 376, startPoint y: 315, endPoint x: 577, endPoint y: 339, distance: 202.7
click at [577, 339] on p "When a key is added, the unique runs rule is applied for each unique value of t…" at bounding box center [445, 340] width 482 height 69
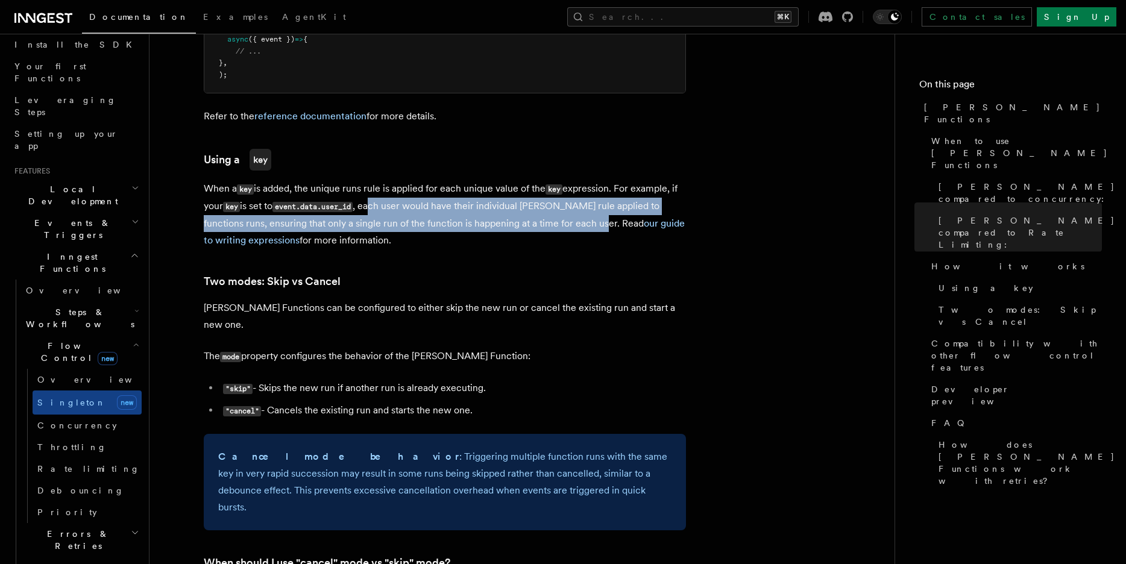
scroll to position [1130, 0]
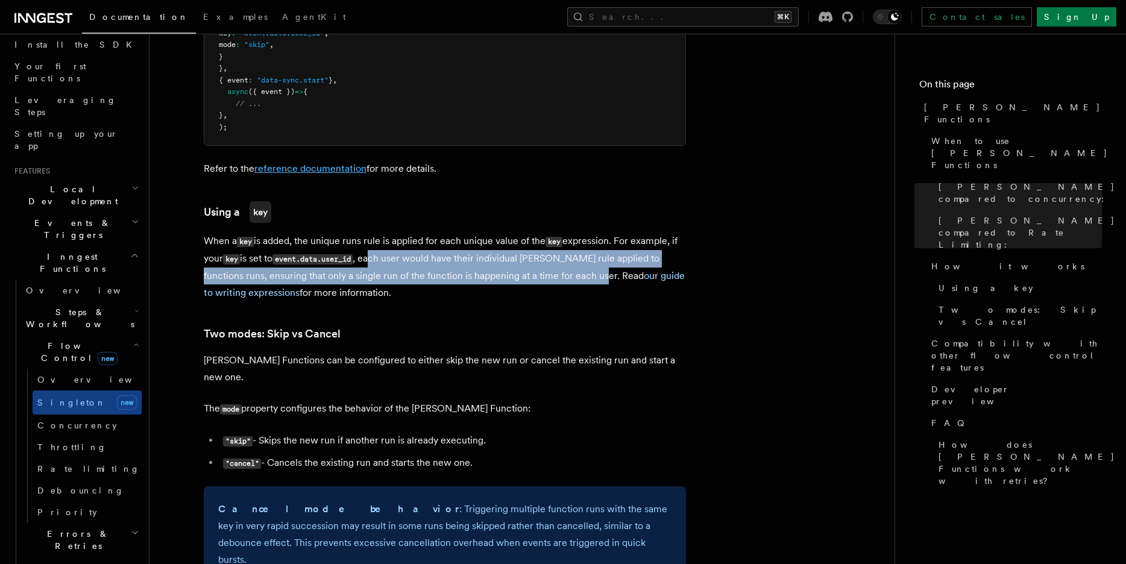
click at [332, 163] on link "reference documentation" at bounding box center [310, 168] width 112 height 11
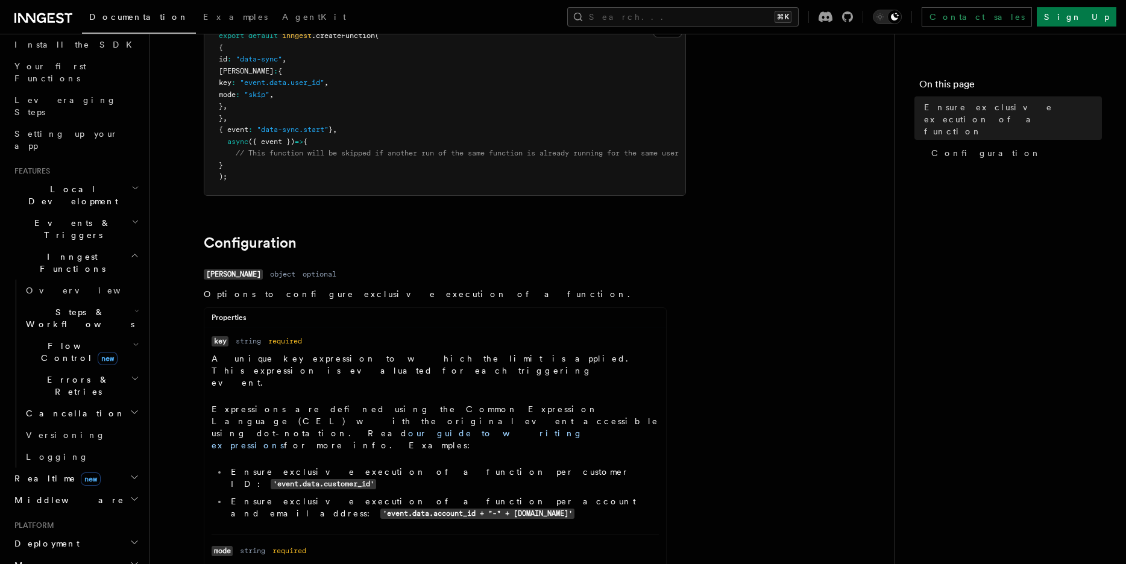
scroll to position [174, 0]
click at [319, 494] on li "Ensure exclusive execution of a function per account and email address: 'event.…" at bounding box center [443, 506] width 432 height 25
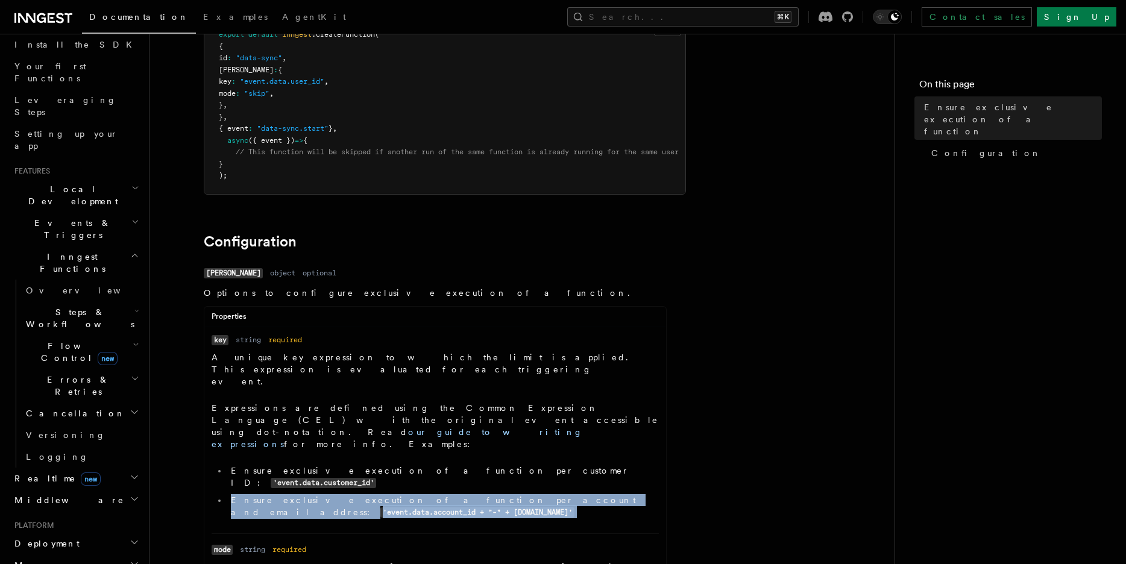
click at [319, 494] on li "Ensure exclusive execution of a function per account and email address: 'event.…" at bounding box center [443, 506] width 432 height 25
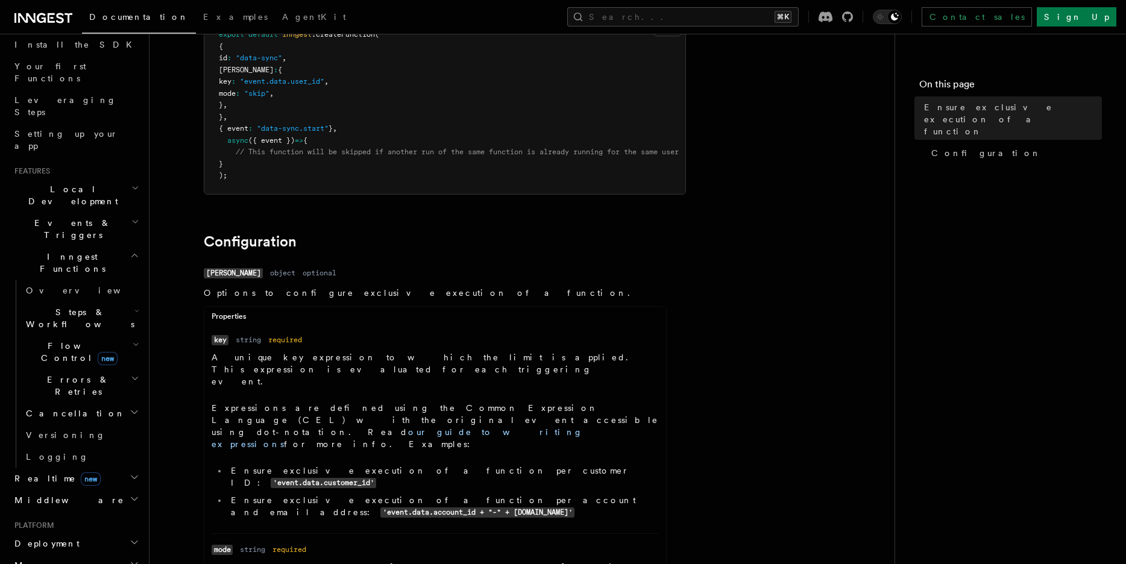
click at [332, 494] on li "Ensure exclusive execution of a function per account and email address: 'event.…" at bounding box center [443, 506] width 432 height 25
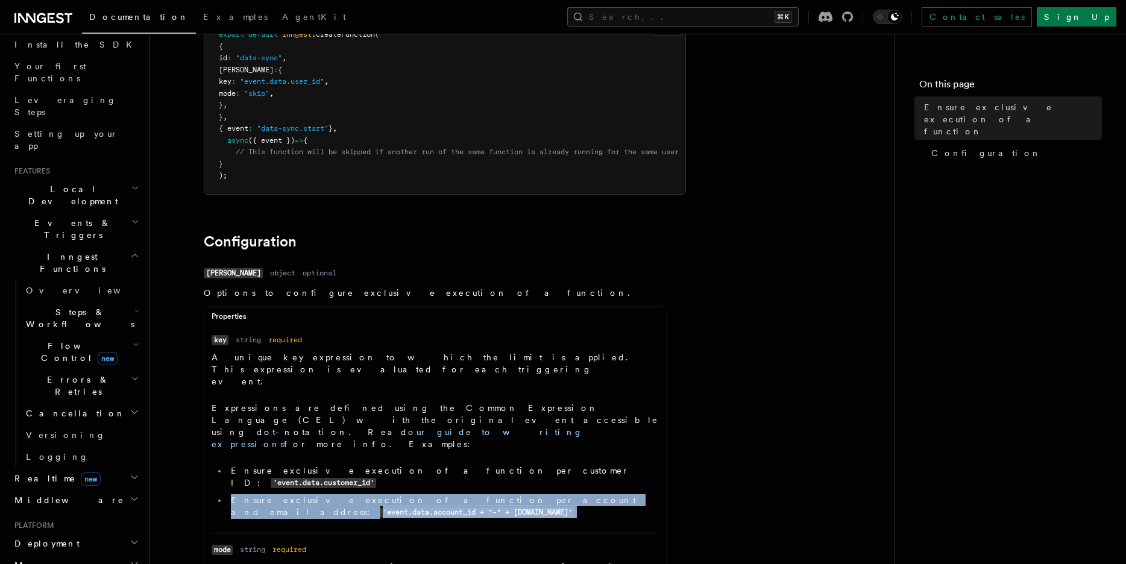
drag, startPoint x: 332, startPoint y: 453, endPoint x: 231, endPoint y: 438, distance: 101.1
click at [231, 494] on li "Ensure exclusive execution of a function per account and email address: 'event.…" at bounding box center [443, 506] width 432 height 25
click at [329, 427] on link "our guide to writing expressions" at bounding box center [397, 438] width 371 height 22
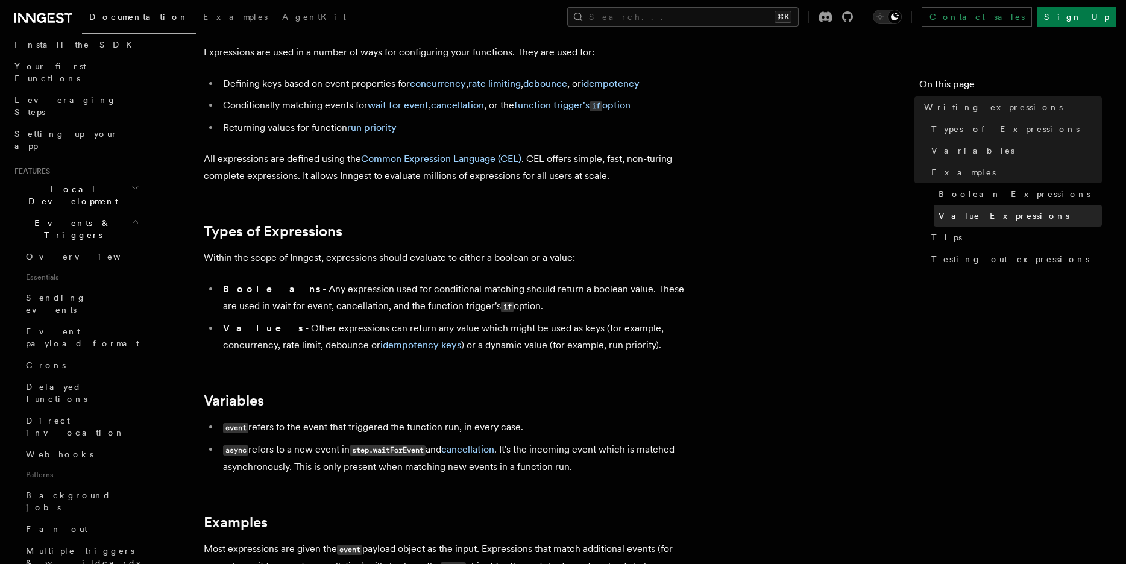
click at [949, 213] on span "Value Expressions" at bounding box center [1004, 216] width 131 height 12
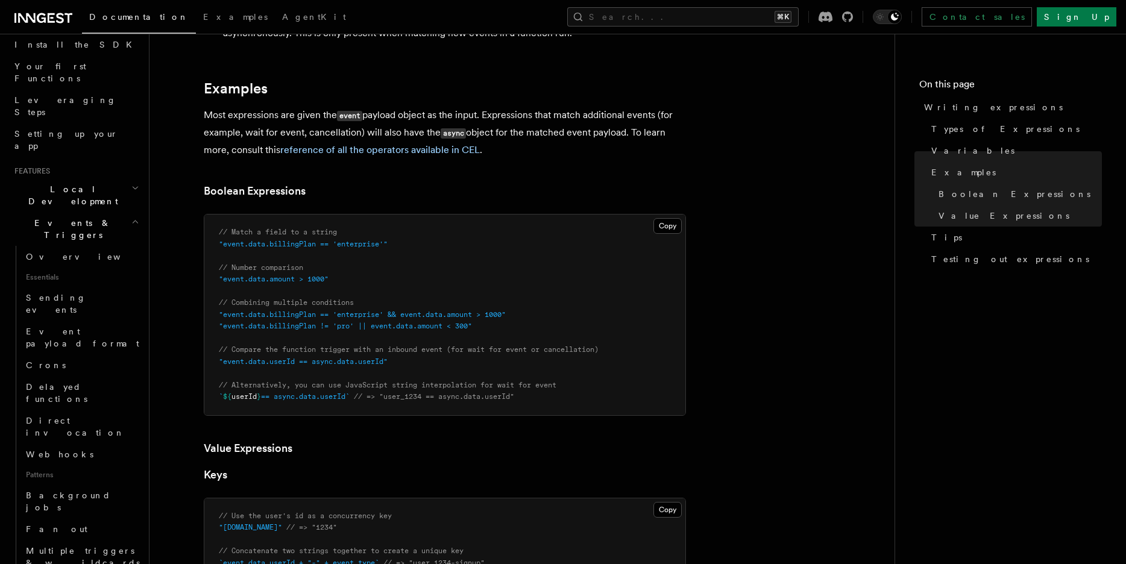
scroll to position [500, 0]
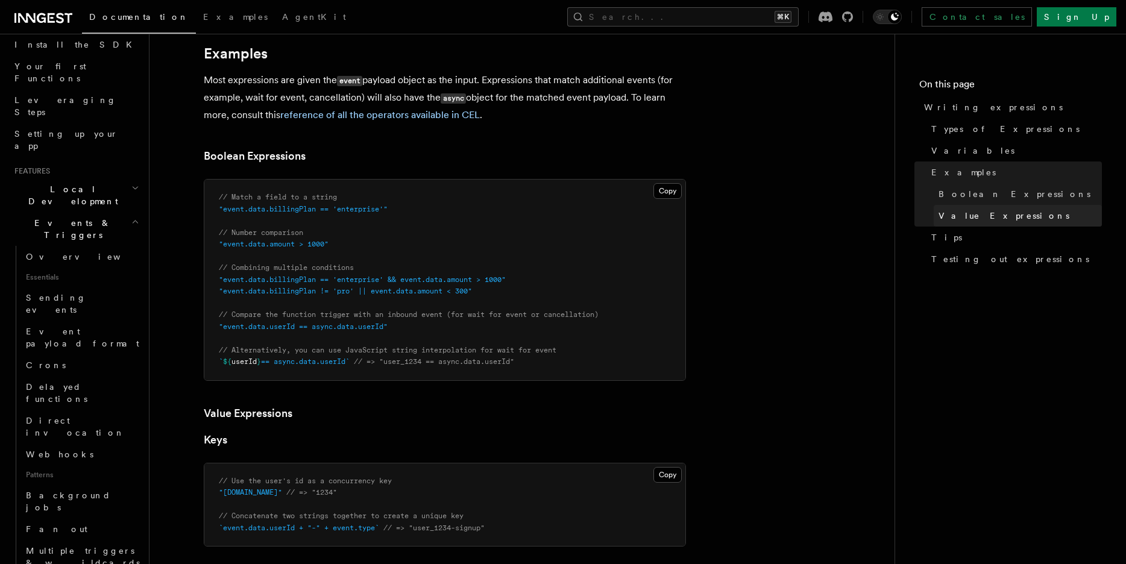
click at [948, 214] on span "Value Expressions" at bounding box center [1004, 216] width 131 height 12
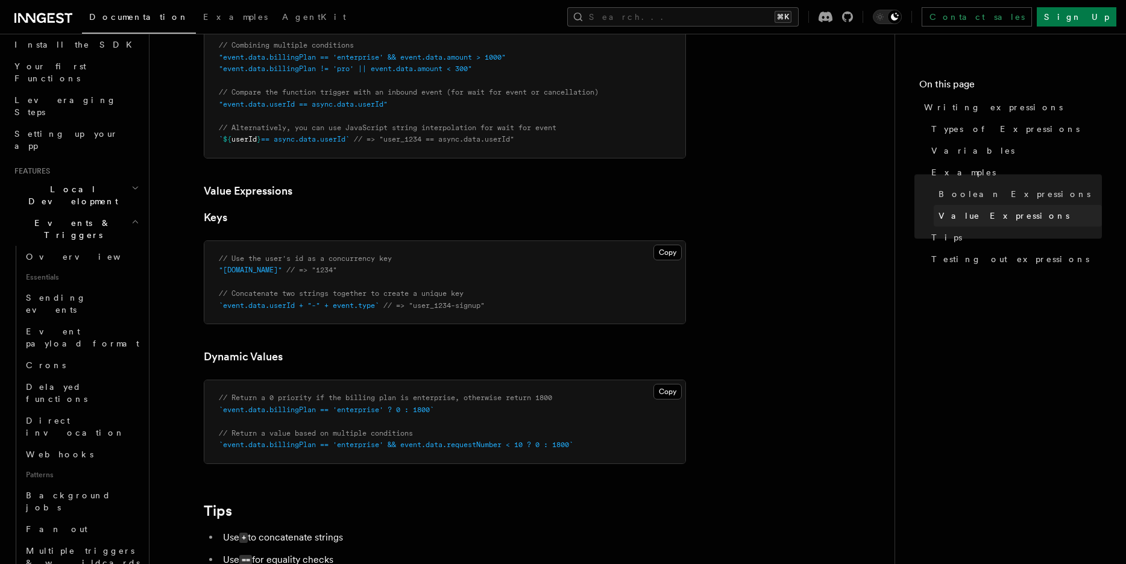
scroll to position [883, 0]
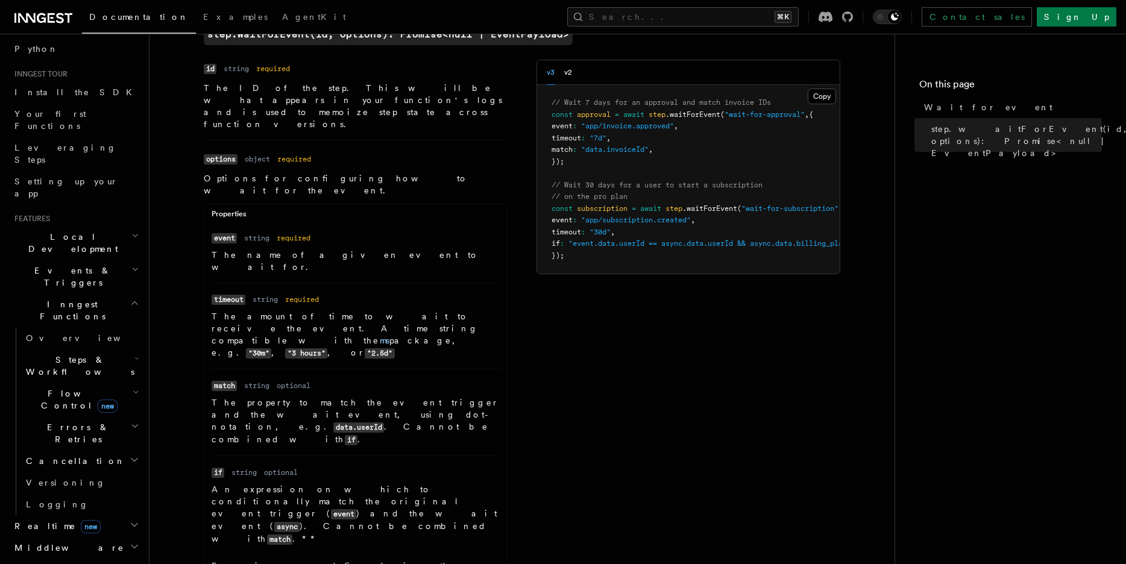
scroll to position [94, 0]
click at [104, 535] on h2 "Middleware" at bounding box center [76, 546] width 132 height 22
click at [113, 535] on h2 "Middleware" at bounding box center [76, 546] width 132 height 22
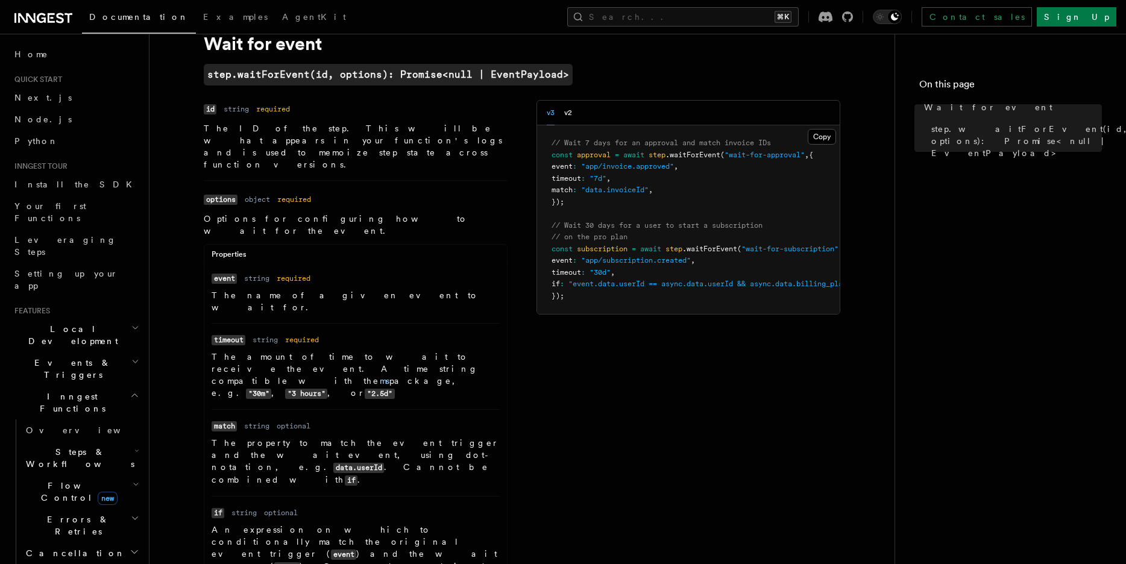
scroll to position [38, 0]
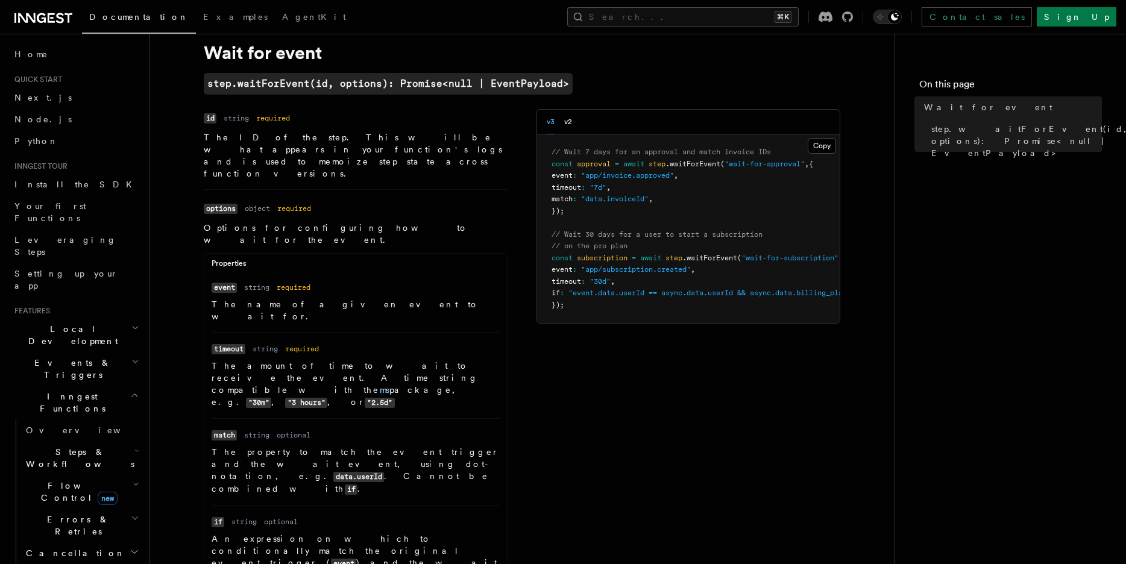
click at [102, 318] on h2 "Local Development" at bounding box center [76, 335] width 132 height 34
click at [81, 323] on span "Local Development" at bounding box center [71, 335] width 122 height 24
click at [81, 352] on h2 "Events & Triggers" at bounding box center [76, 369] width 132 height 34
click at [88, 427] on link "Sending events" at bounding box center [81, 444] width 121 height 34
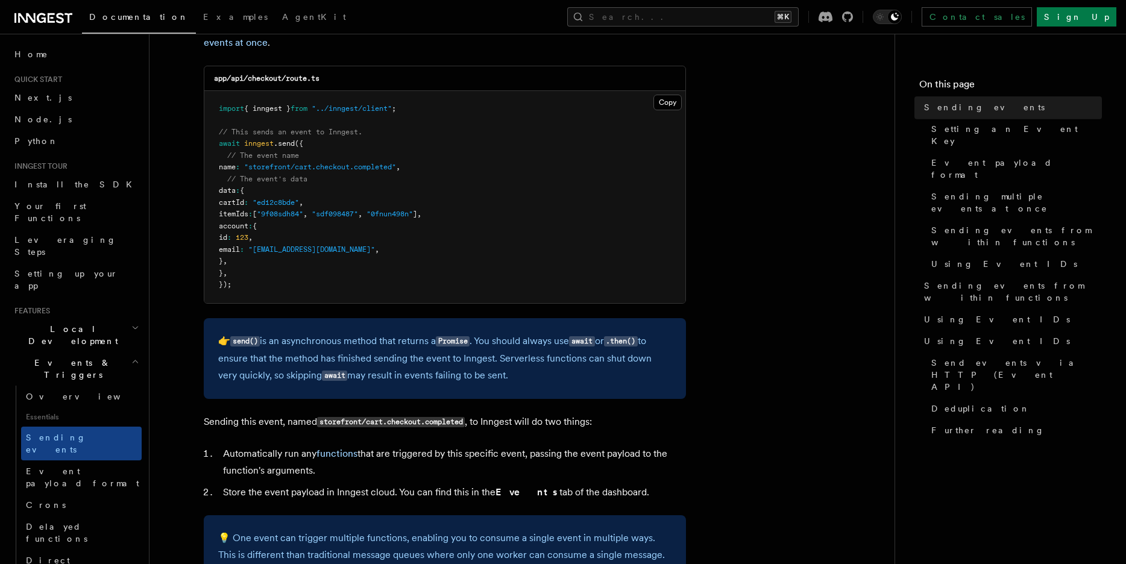
scroll to position [331, 0]
